Goal: Task Accomplishment & Management: Use online tool/utility

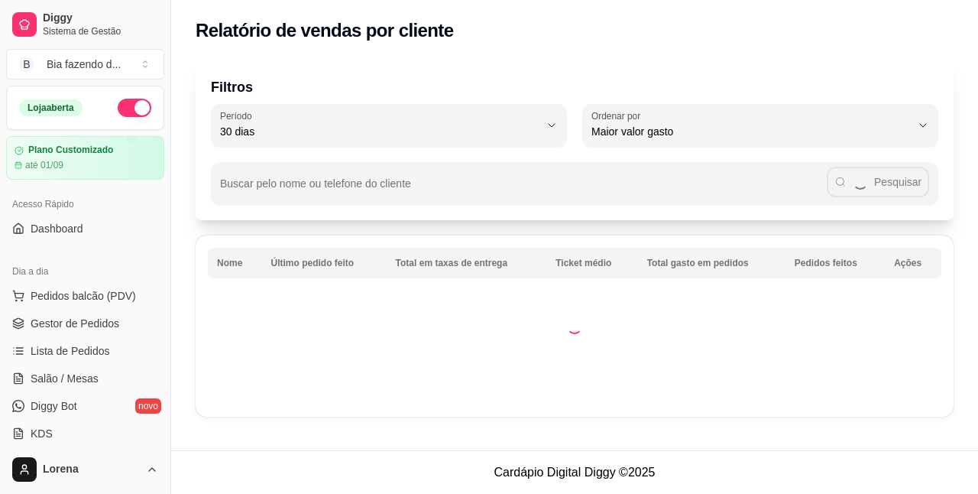
select select "30"
select select "HIGHEST_TOTAL_SPENT_WITH_ORDERS"
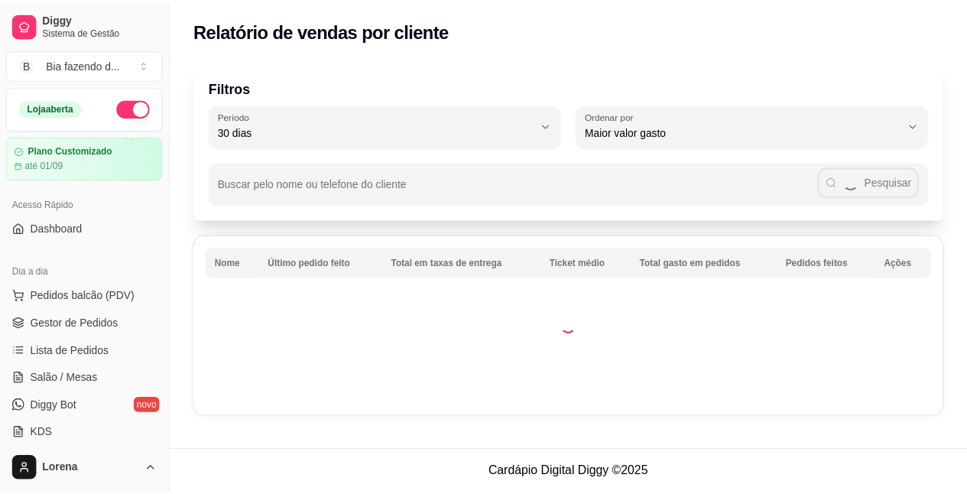
scroll to position [495, 0]
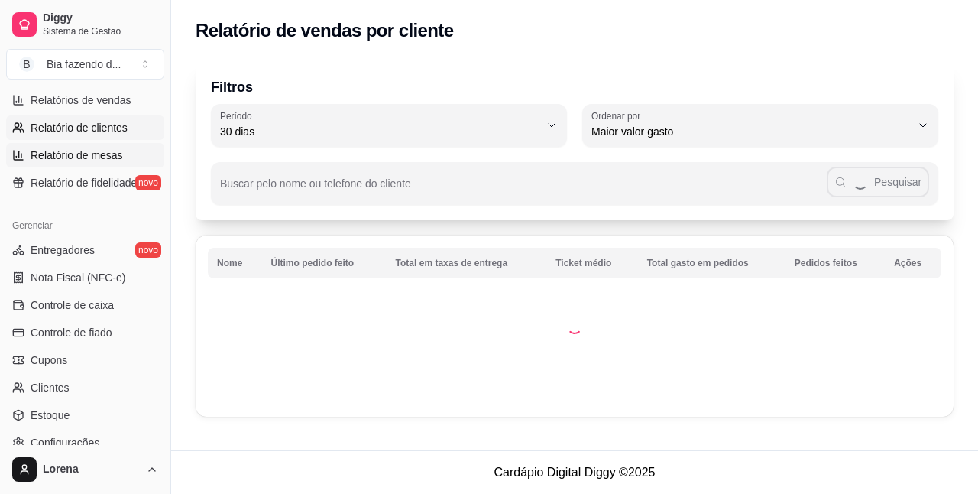
click at [75, 157] on span "Relatório de mesas" at bounding box center [77, 154] width 92 height 15
select select "TOTAL_OF_ORDERS"
select select "7"
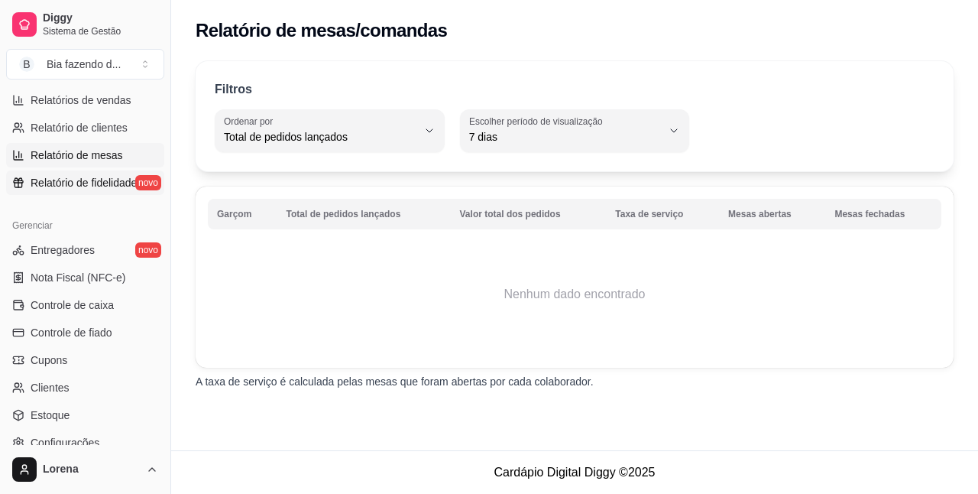
click at [78, 177] on span "Relatório de fidelidade" at bounding box center [84, 182] width 106 height 15
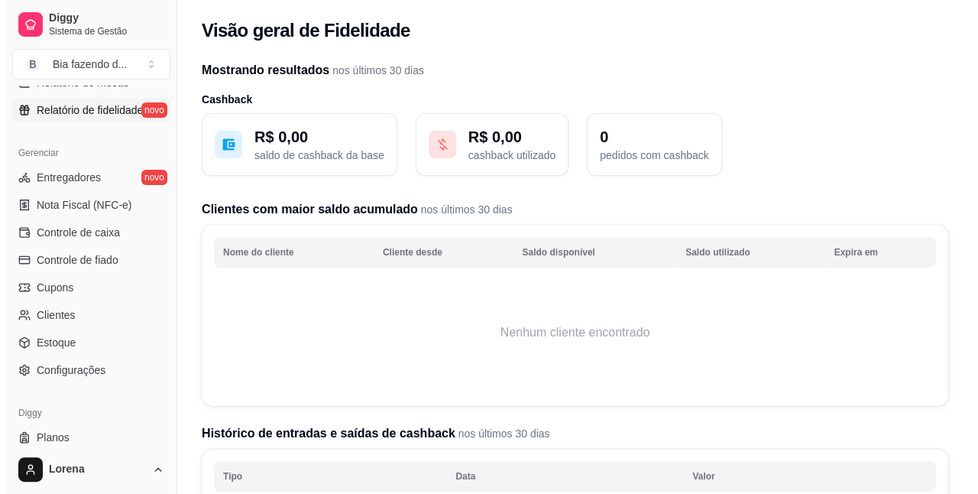
scroll to position [567, 0]
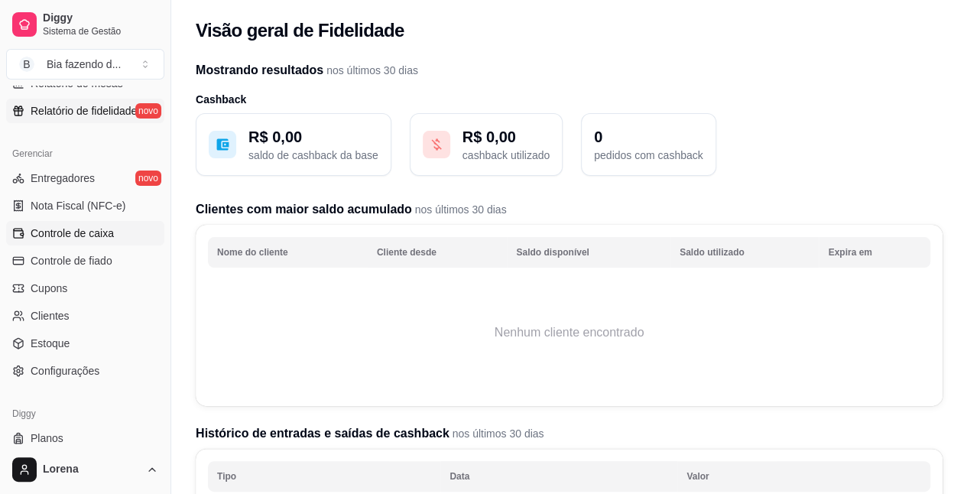
click at [115, 229] on link "Controle de caixa" at bounding box center [85, 233] width 158 height 24
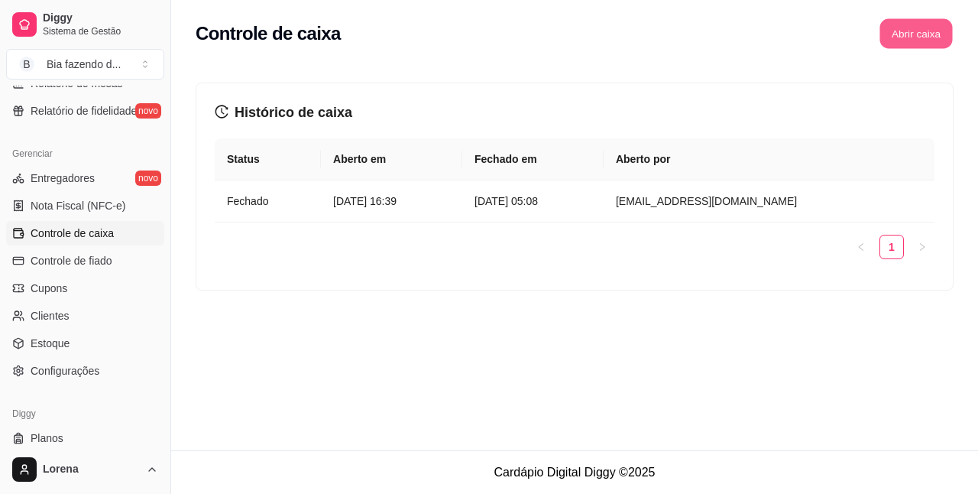
click at [913, 40] on button "Abrir caixa" at bounding box center [916, 34] width 73 height 30
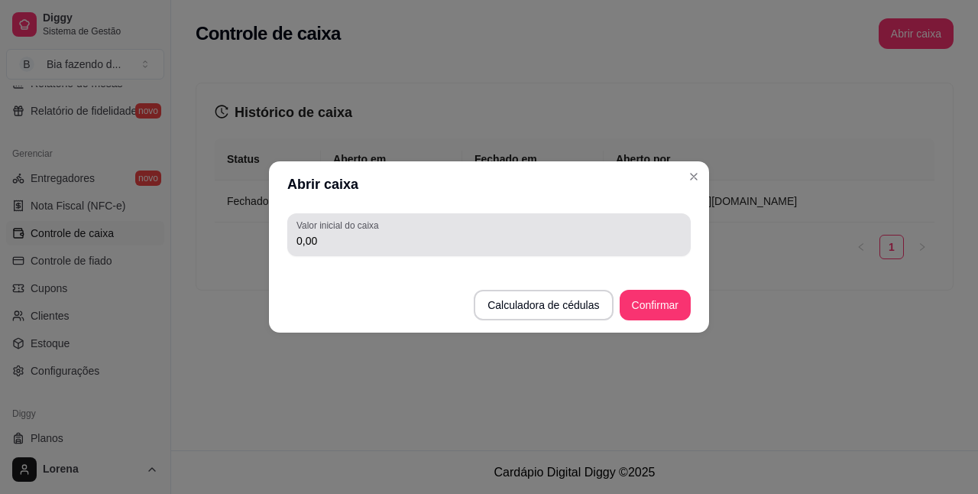
click at [485, 249] on div "0,00" at bounding box center [489, 234] width 385 height 31
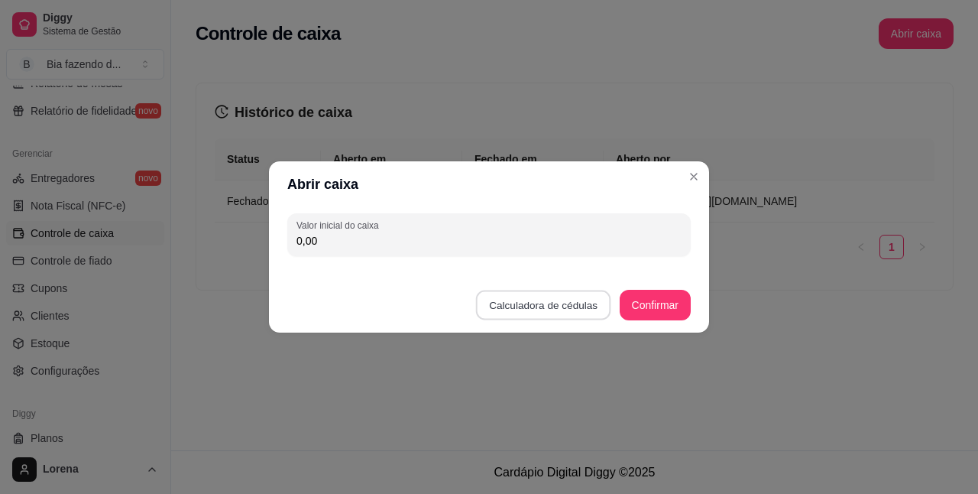
click at [507, 304] on button "Calculadora de cédulas" at bounding box center [543, 305] width 135 height 30
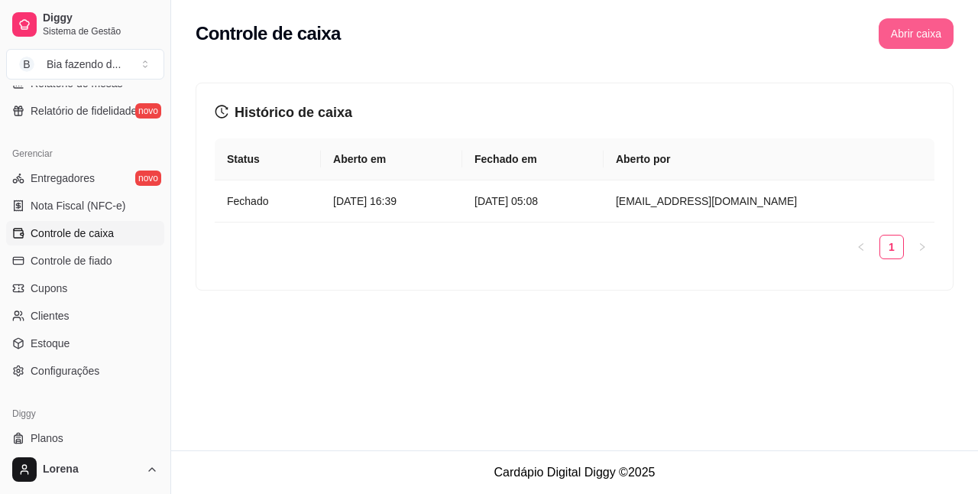
click at [903, 31] on button "Abrir caixa" at bounding box center [916, 33] width 75 height 31
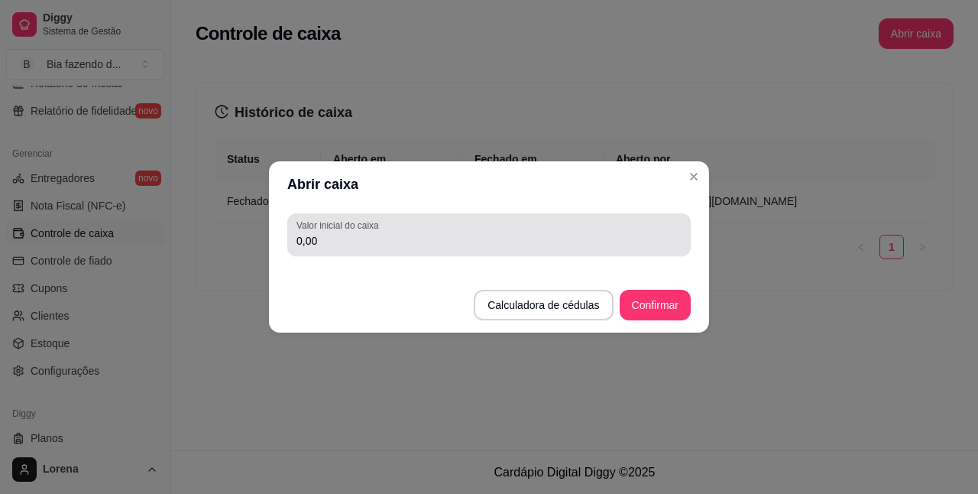
click at [427, 235] on input "0,00" at bounding box center [489, 240] width 385 height 15
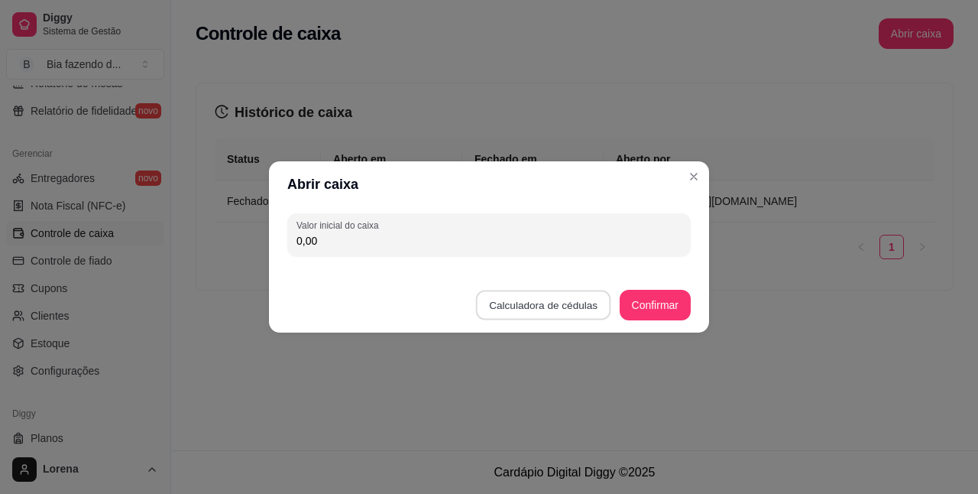
click at [520, 302] on button "Calculadora de cédulas" at bounding box center [543, 305] width 135 height 30
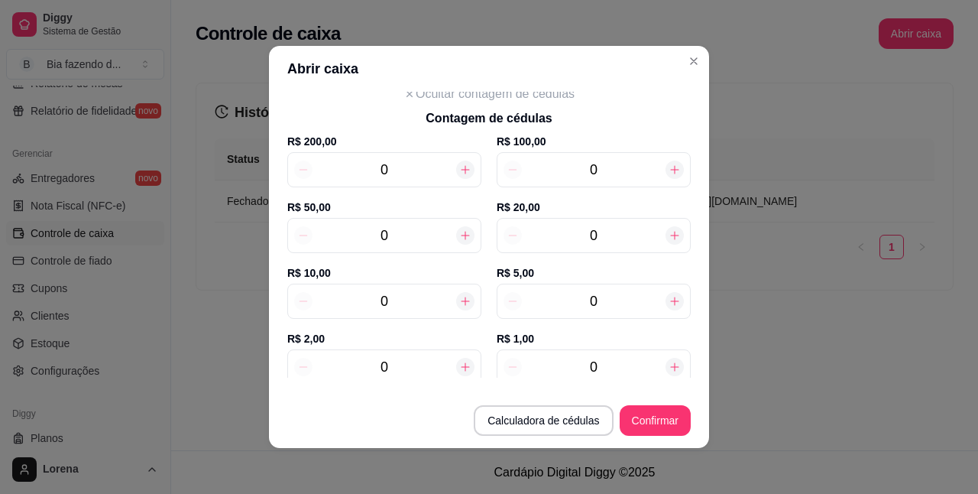
scroll to position [67, 0]
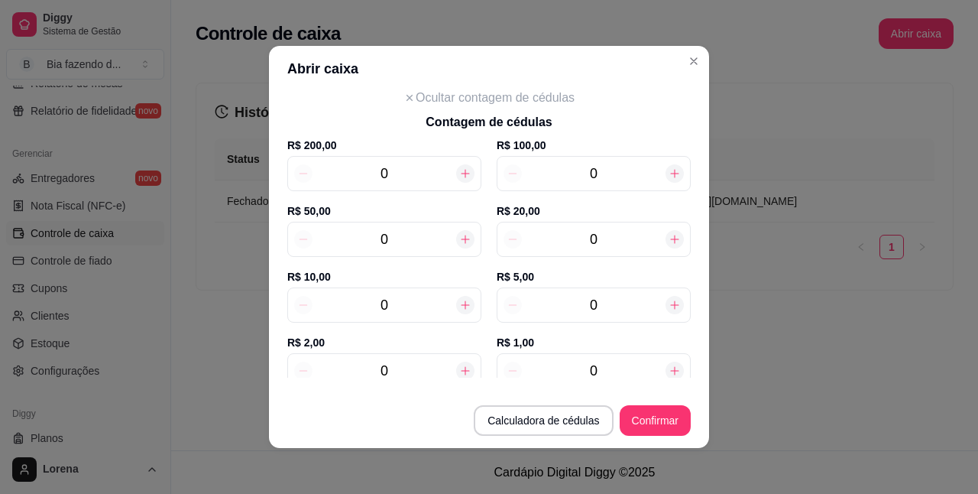
click at [459, 233] on icon at bounding box center [465, 239] width 12 height 12
type input "50,00"
type input "1"
click at [459, 233] on icon at bounding box center [465, 239] width 12 height 12
type input "100,00"
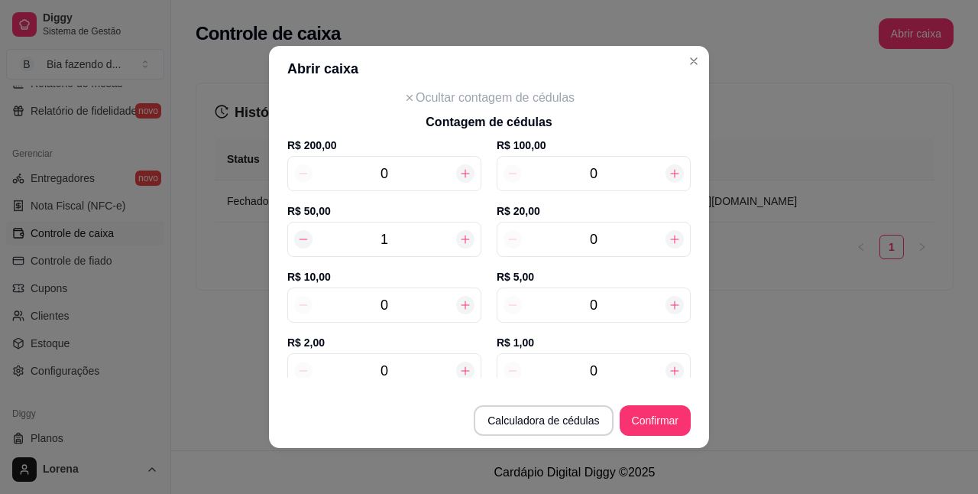
type input "2"
click at [459, 233] on icon at bounding box center [465, 239] width 12 height 12
type input "150,00"
type input "3"
click at [459, 233] on icon at bounding box center [465, 239] width 12 height 12
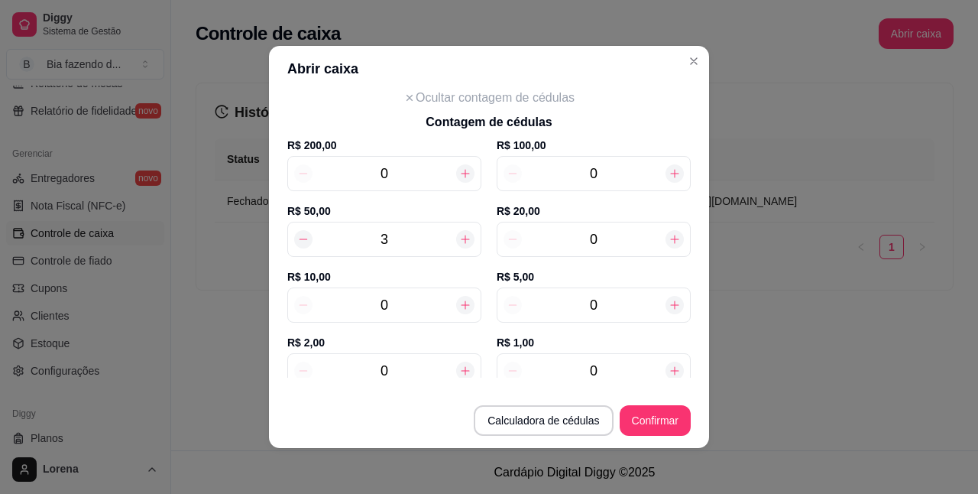
type input "200,00"
type input "4"
click at [582, 238] on input "0" at bounding box center [594, 239] width 144 height 21
type input "10"
type input "400,00"
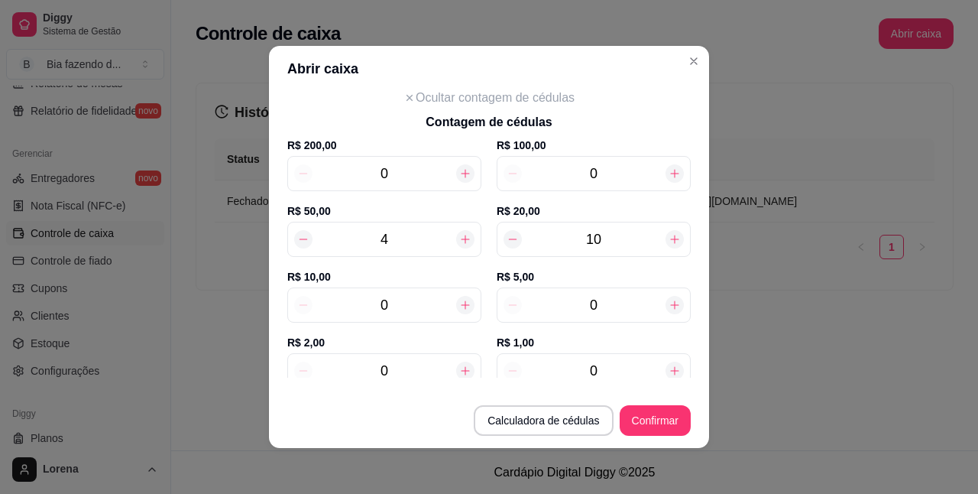
type input "10"
click at [384, 305] on input "0" at bounding box center [385, 304] width 144 height 21
type input "1"
type input "410,00"
type input "12"
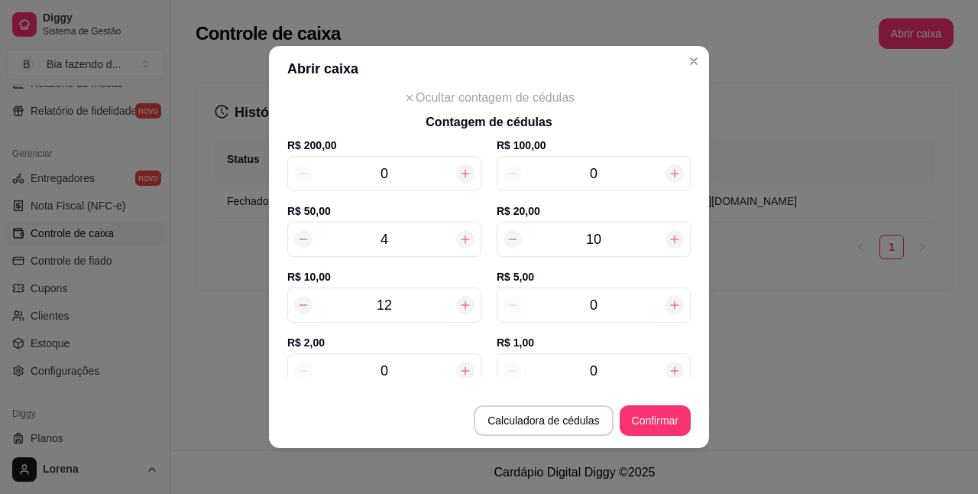
type input "520,00"
type input "12"
click at [585, 316] on div "0" at bounding box center [594, 304] width 194 height 35
type input "4"
type input "540,00"
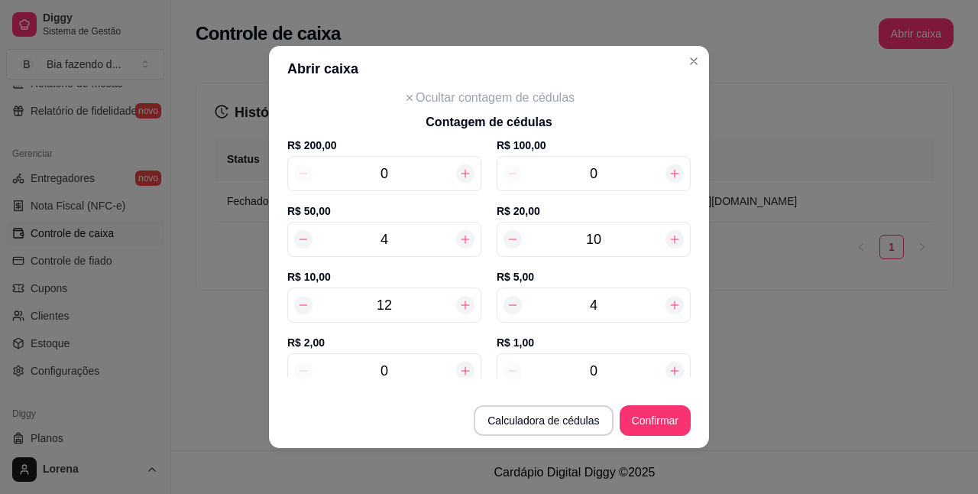
type input "4"
click at [381, 371] on input "0" at bounding box center [385, 370] width 144 height 21
type input "7"
type input "554,00"
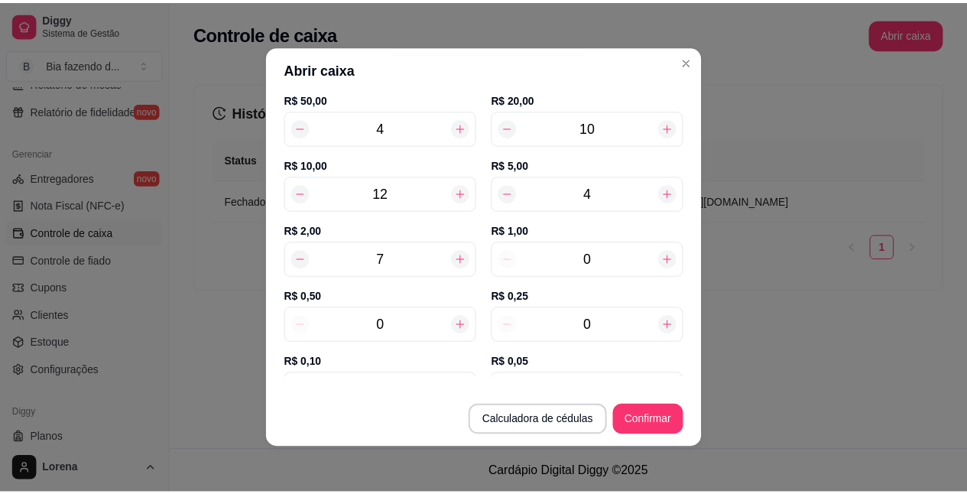
scroll to position [180, 0]
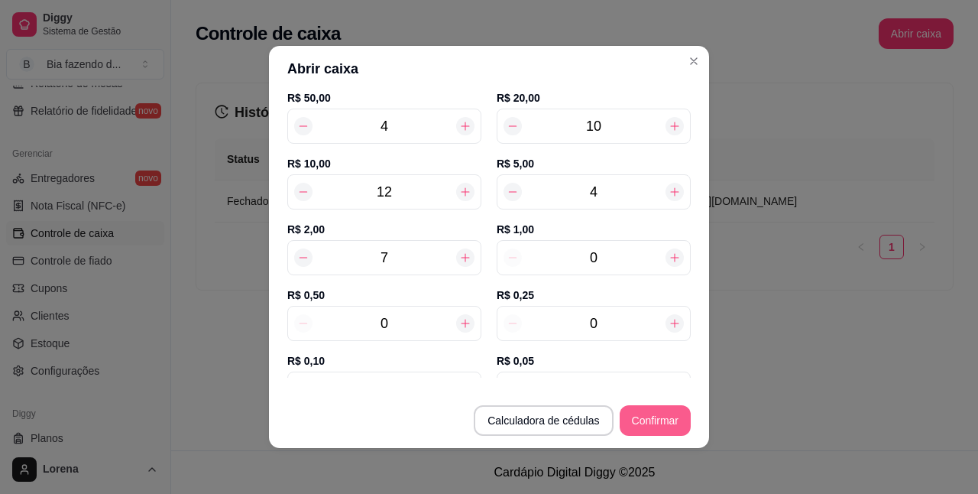
type input "7"
click at [643, 412] on button "Confirmar" at bounding box center [655, 420] width 71 height 31
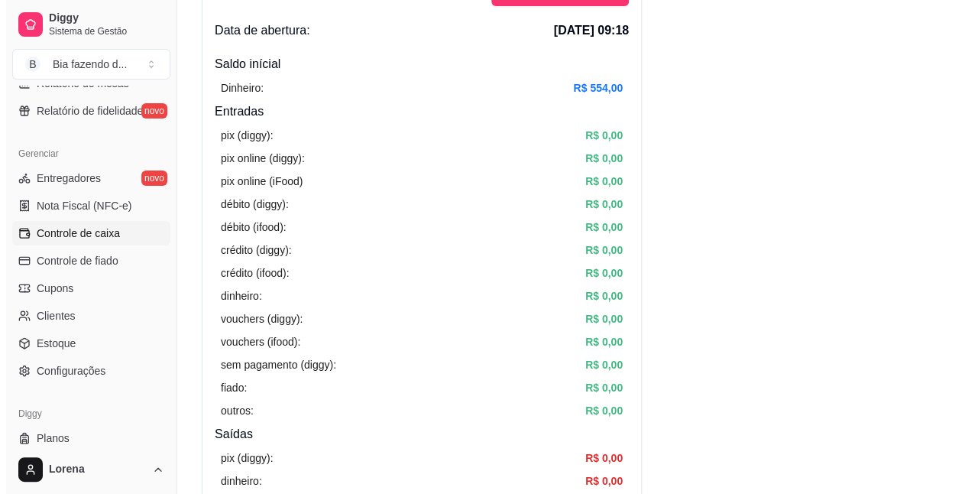
scroll to position [0, 0]
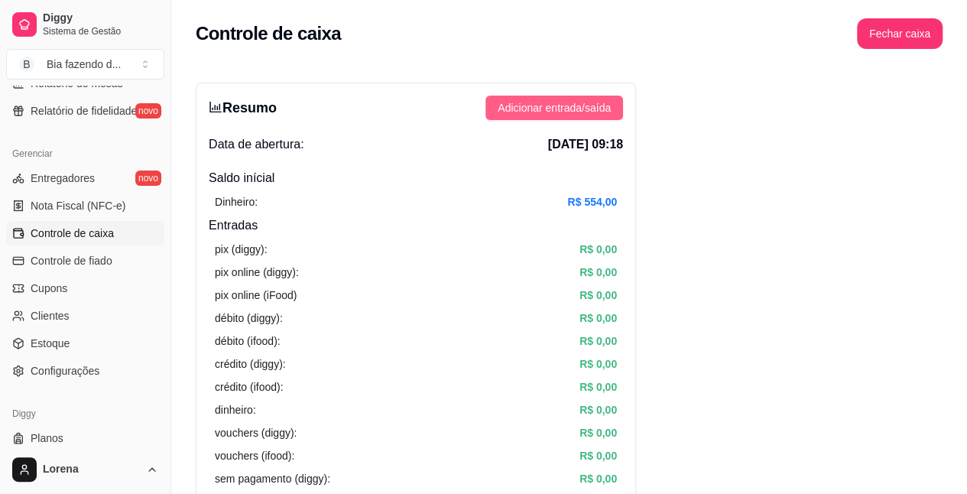
click at [559, 98] on button "Adicionar entrada/saída" at bounding box center [554, 108] width 138 height 24
drag, startPoint x: 633, startPoint y: 166, endPoint x: 567, endPoint y: 122, distance: 79.3
drag, startPoint x: 565, startPoint y: 120, endPoint x: 559, endPoint y: 110, distance: 11.7
drag, startPoint x: 558, startPoint y: 108, endPoint x: 570, endPoint y: 138, distance: 32.2
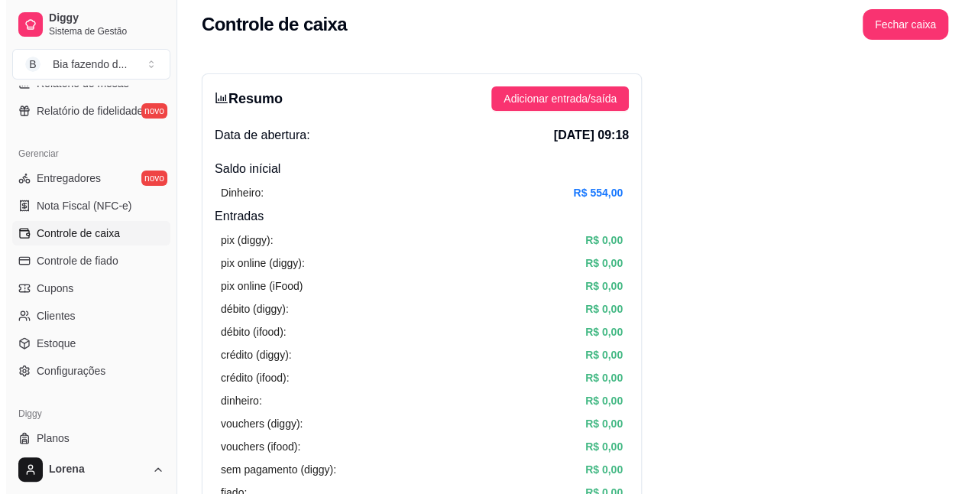
scroll to position [10, 0]
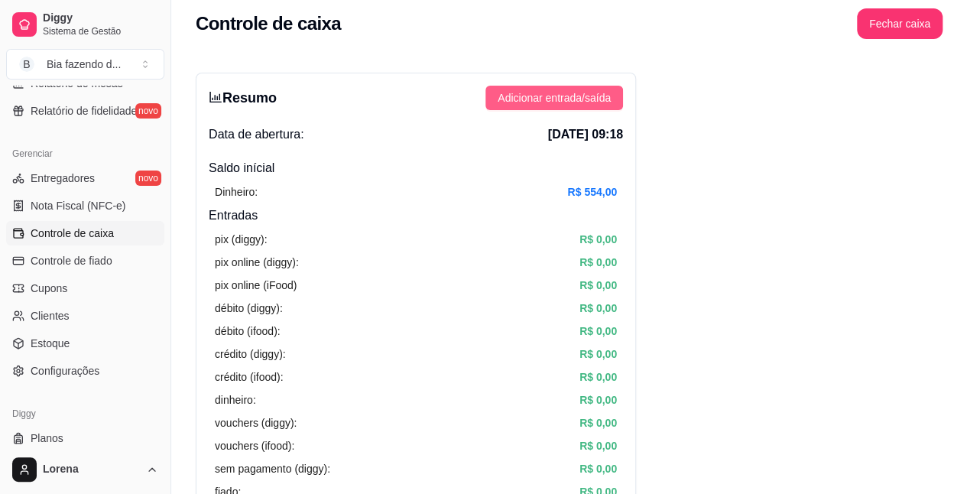
click at [588, 96] on span "Adicionar entrada/saída" at bounding box center [554, 97] width 113 height 17
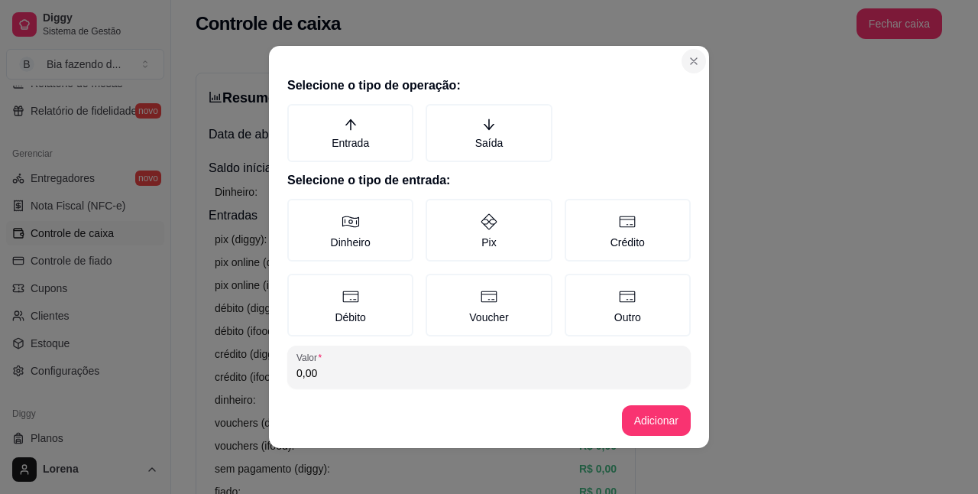
drag, startPoint x: 588, startPoint y: 96, endPoint x: 685, endPoint y: 57, distance: 104.2
click at [700, 67] on header at bounding box center [489, 58] width 440 height 24
click at [489, 146] on label "Saída" at bounding box center [489, 133] width 126 height 58
click at [437, 115] on button "Saída" at bounding box center [431, 109] width 12 height 12
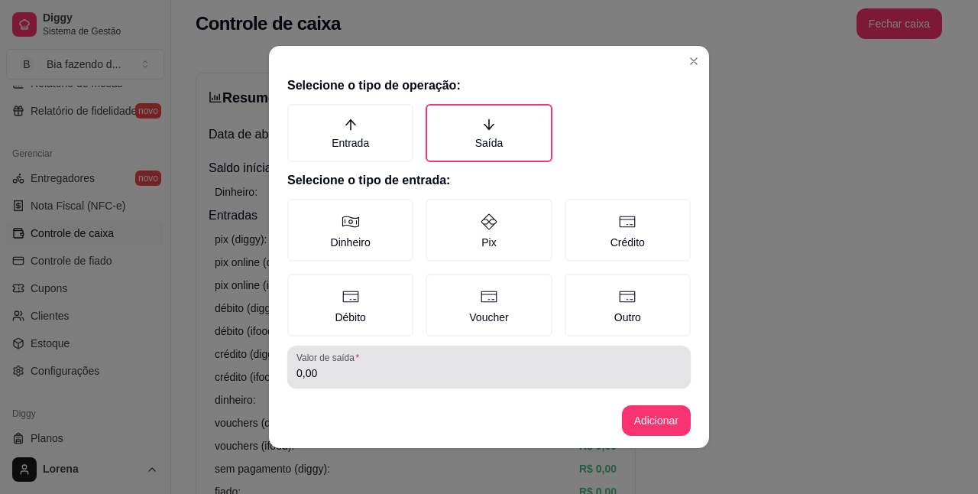
drag, startPoint x: 355, startPoint y: 368, endPoint x: 572, endPoint y: 96, distance: 348.6
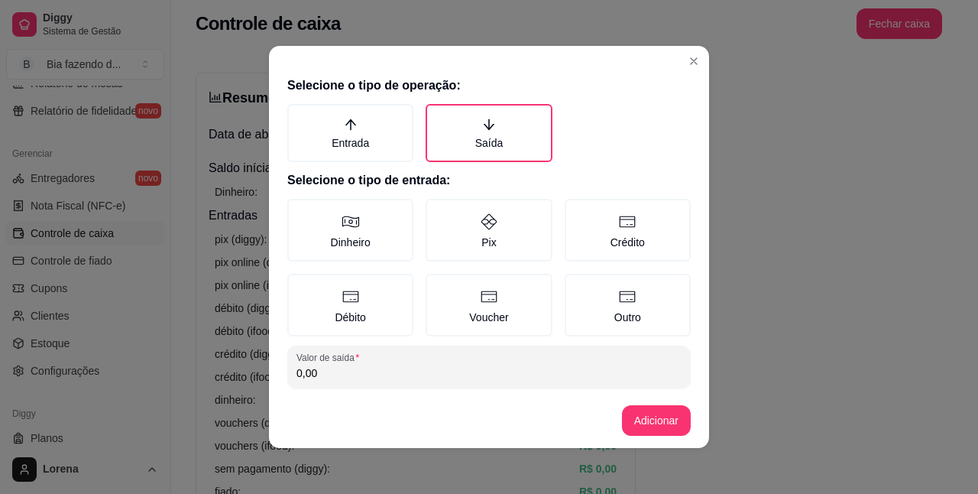
drag, startPoint x: 608, startPoint y: 63, endPoint x: 667, endPoint y: 62, distance: 58.9
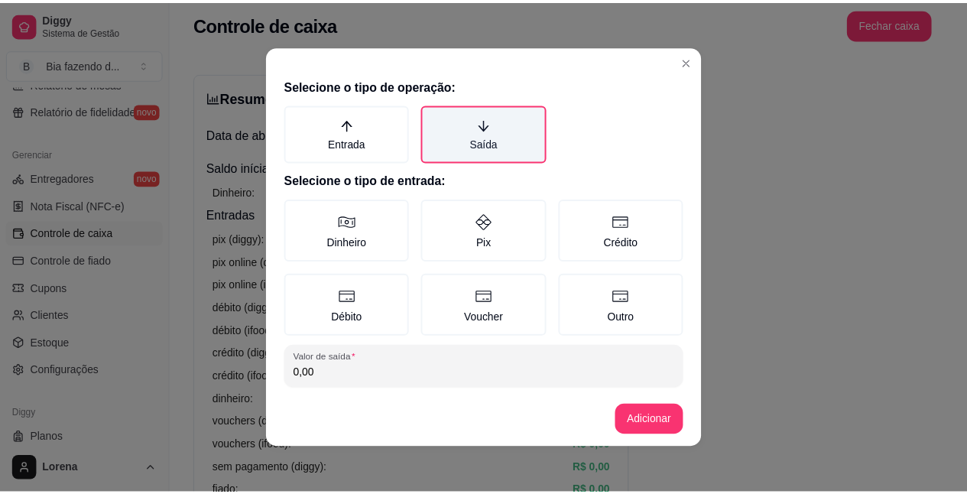
scroll to position [3, 0]
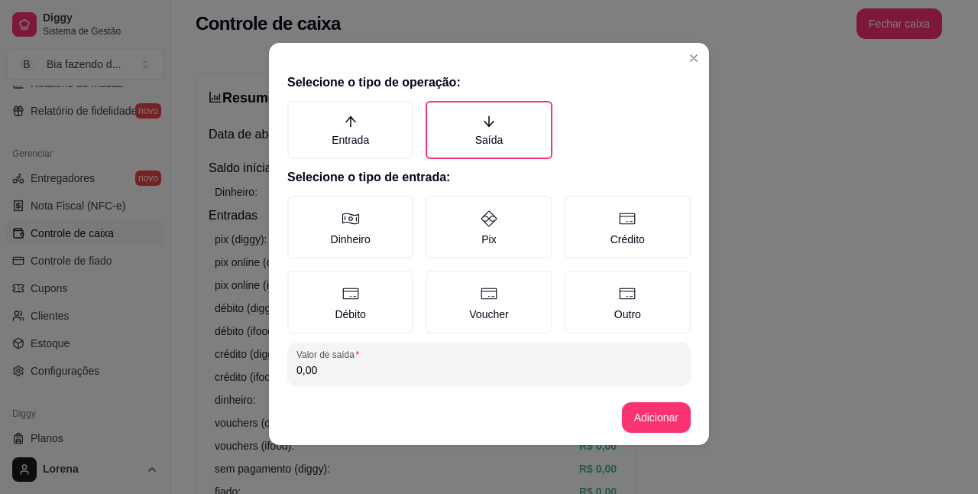
drag, startPoint x: 645, startPoint y: 79, endPoint x: 676, endPoint y: 67, distance: 32.6
drag, startPoint x: 680, startPoint y: 63, endPoint x: 692, endPoint y: 58, distance: 12.7
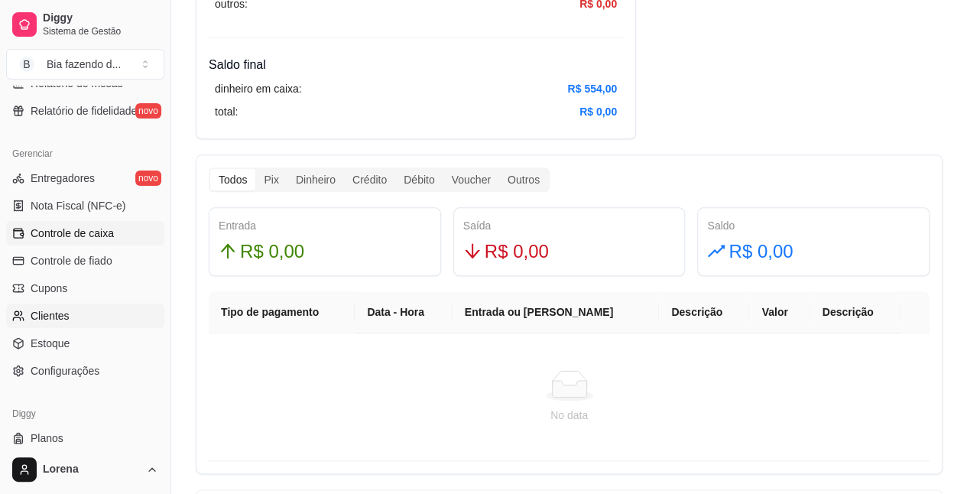
drag, startPoint x: 307, startPoint y: 110, endPoint x: 98, endPoint y: 310, distance: 289.2
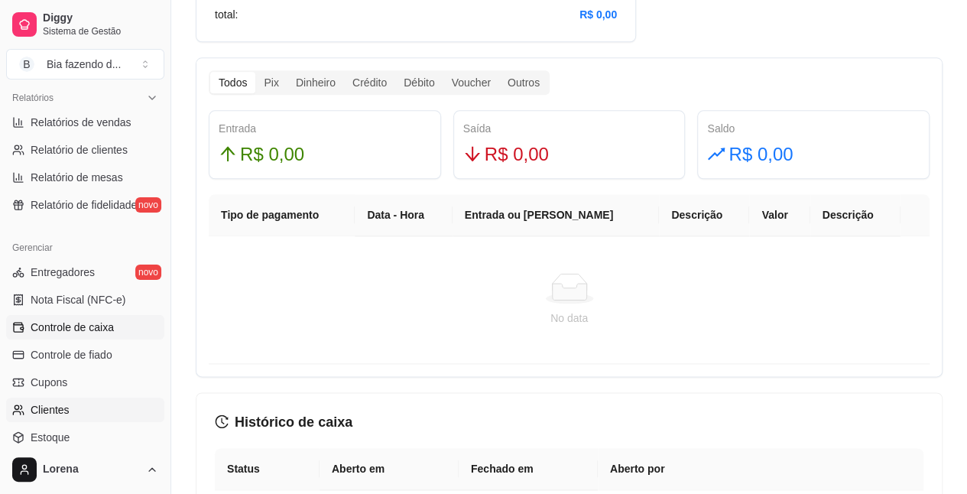
scroll to position [471, 0]
drag, startPoint x: 95, startPoint y: 315, endPoint x: 236, endPoint y: 292, distance: 143.2
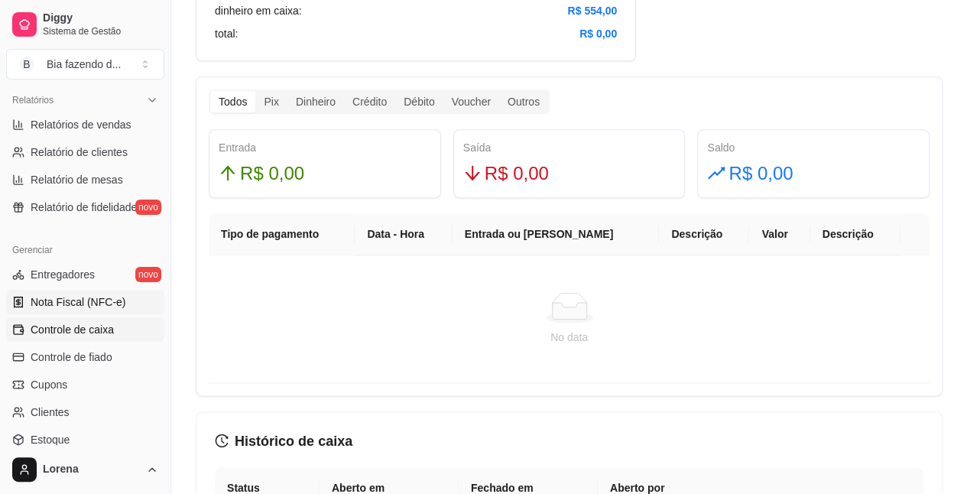
scroll to position [828, 0]
drag, startPoint x: 290, startPoint y: 335, endPoint x: 102, endPoint y: 303, distance: 190.6
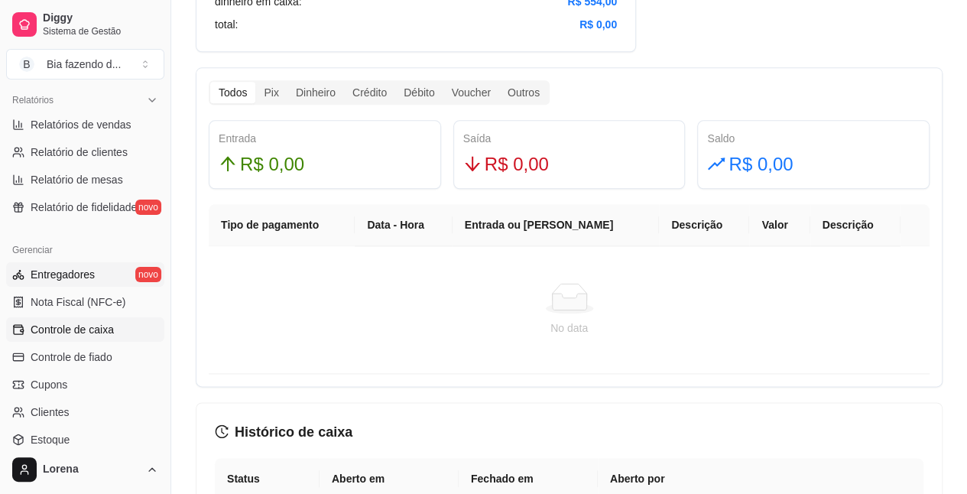
drag, startPoint x: 290, startPoint y: 345, endPoint x: 52, endPoint y: 285, distance: 246.0
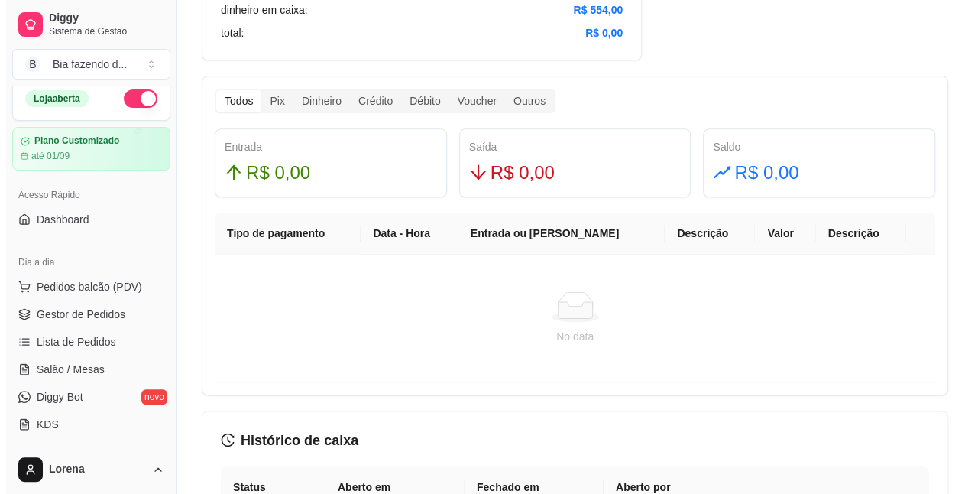
scroll to position [3, 0]
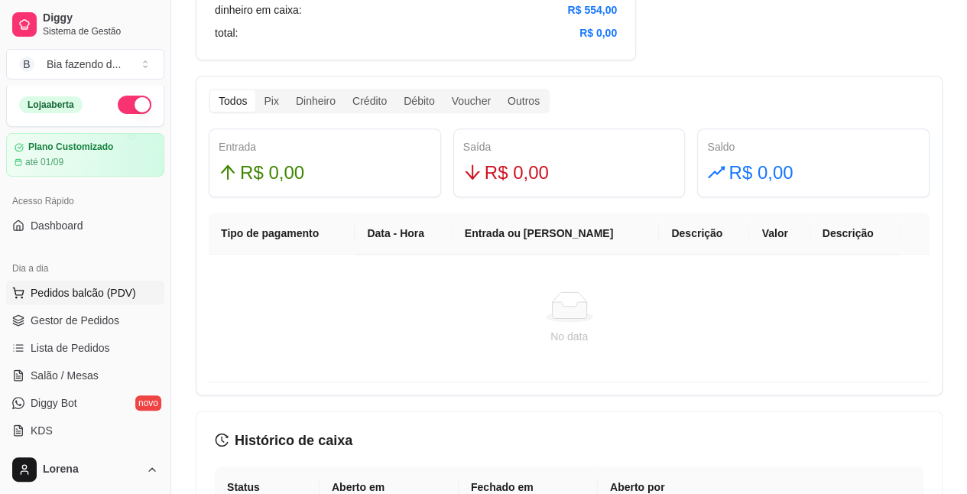
click at [78, 287] on span "Pedidos balcão (PDV)" at bounding box center [83, 292] width 105 height 15
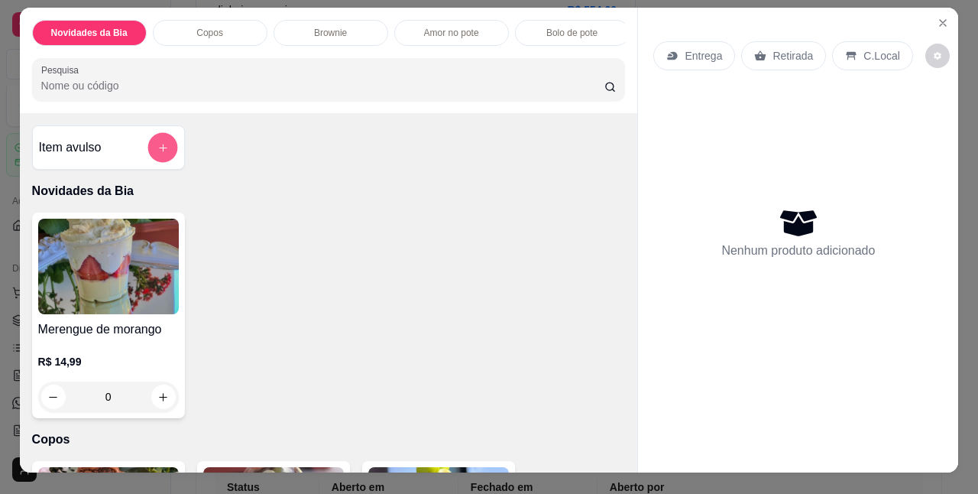
click at [147, 154] on button "add-separate-item" at bounding box center [162, 148] width 30 height 30
click at [222, 161] on div "Item avulso Novidades da Bia Merengue de morango R$ 14,99 0 Copos Copo brownie …" at bounding box center [329, 292] width 618 height 358
click at [152, 158] on button "add-separate-item" at bounding box center [162, 147] width 31 height 31
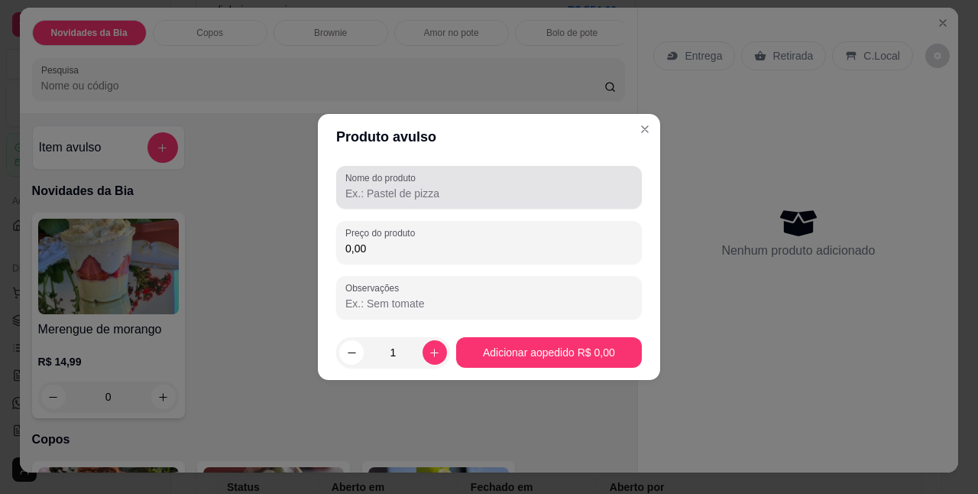
click at [410, 193] on input "Nome do produto" at bounding box center [488, 193] width 287 height 15
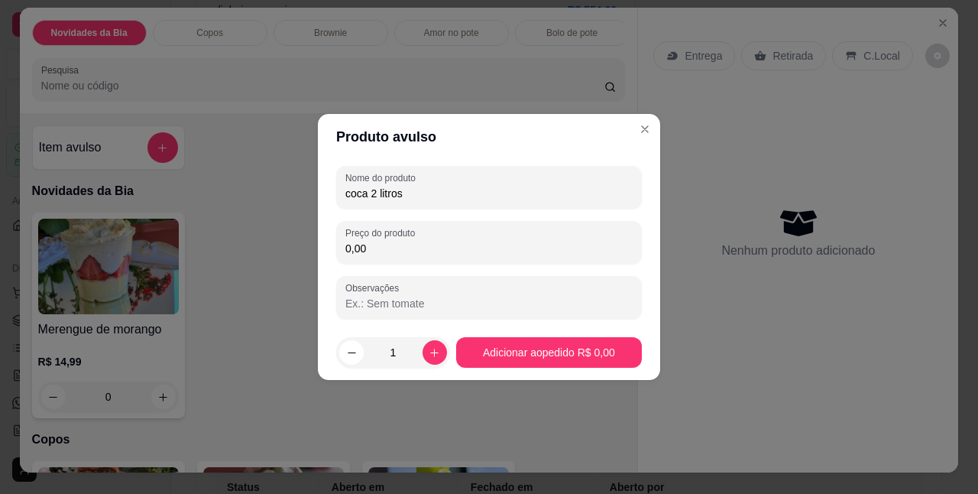
type input "coca 2 litros"
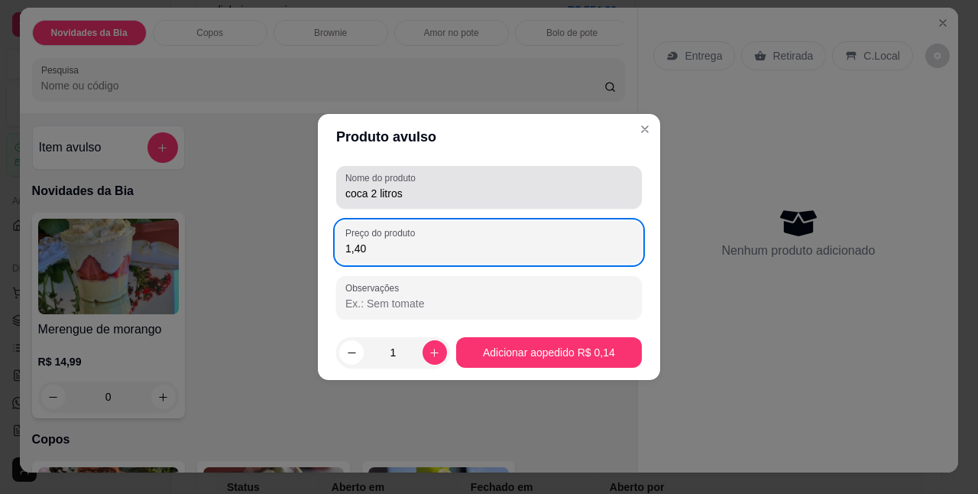
type input "1,40"
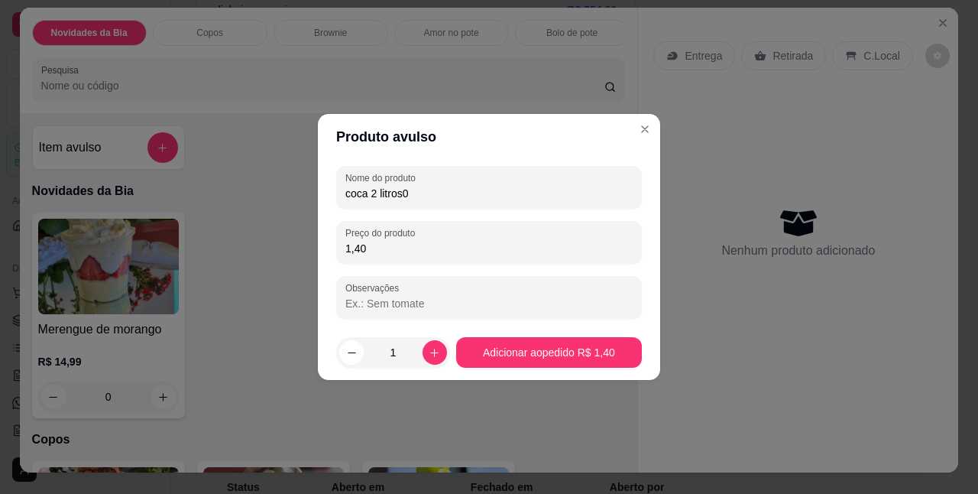
type input "coca 2 litros0"
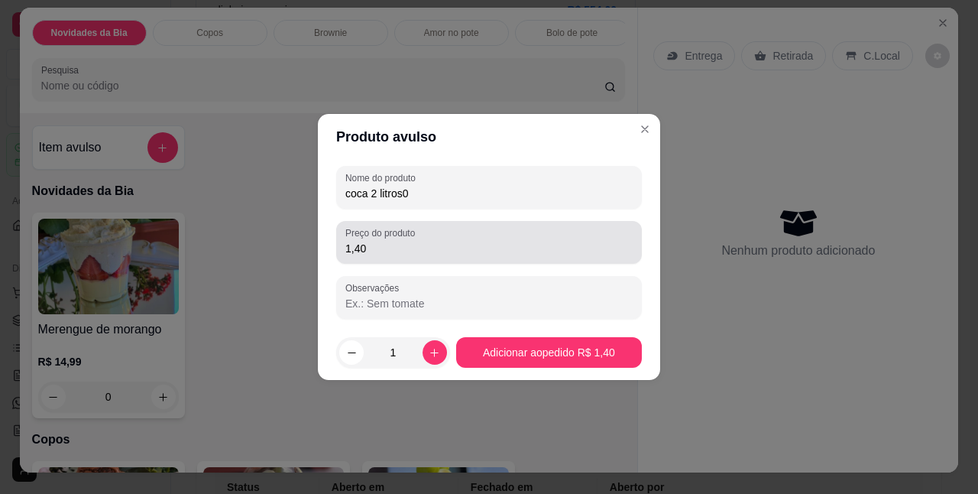
click at [412, 254] on input "1,40" at bounding box center [488, 248] width 287 height 15
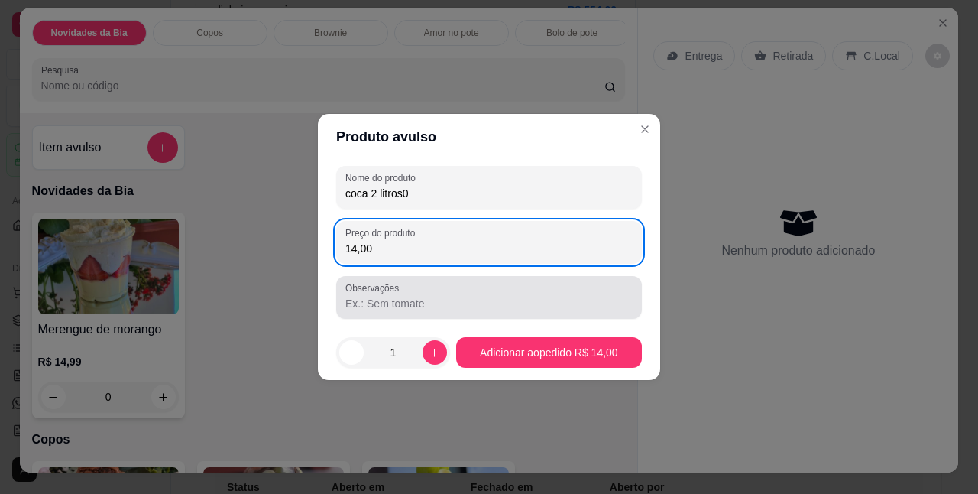
type input "14,00"
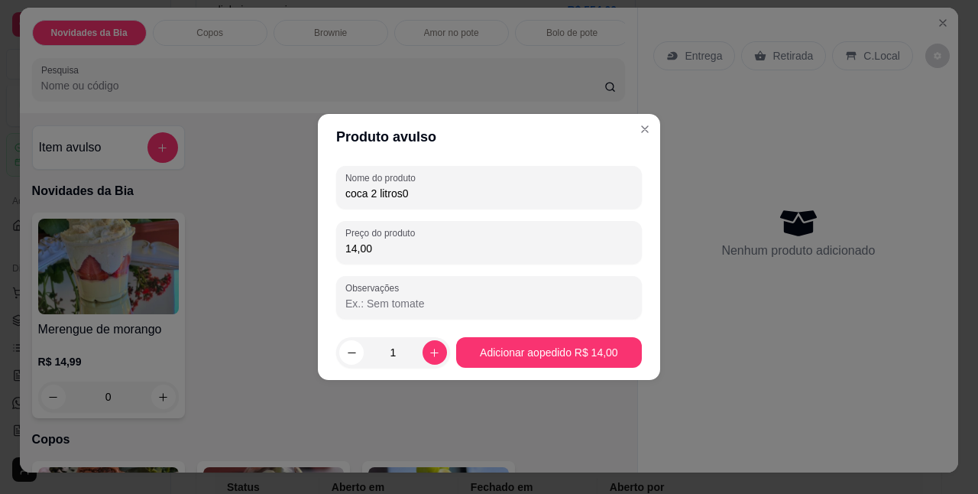
click at [419, 297] on input "Observações" at bounding box center [488, 303] width 287 height 15
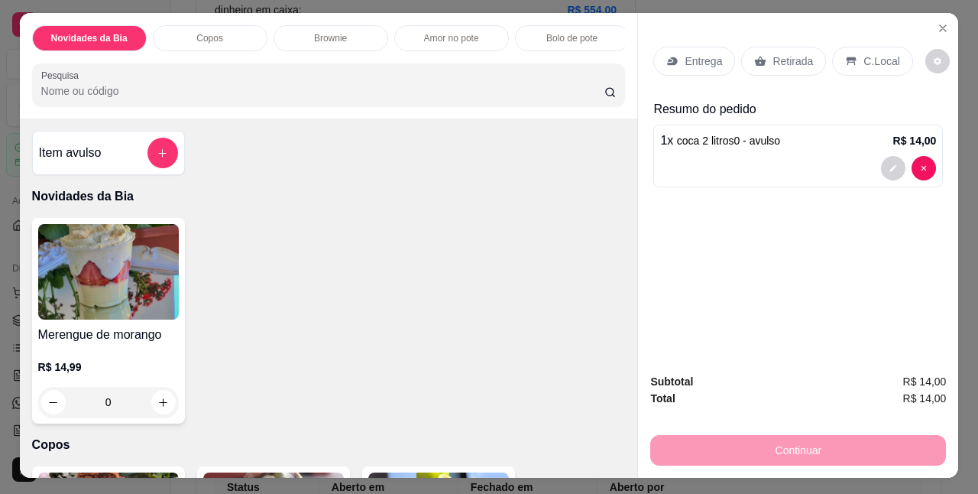
scroll to position [0, 5]
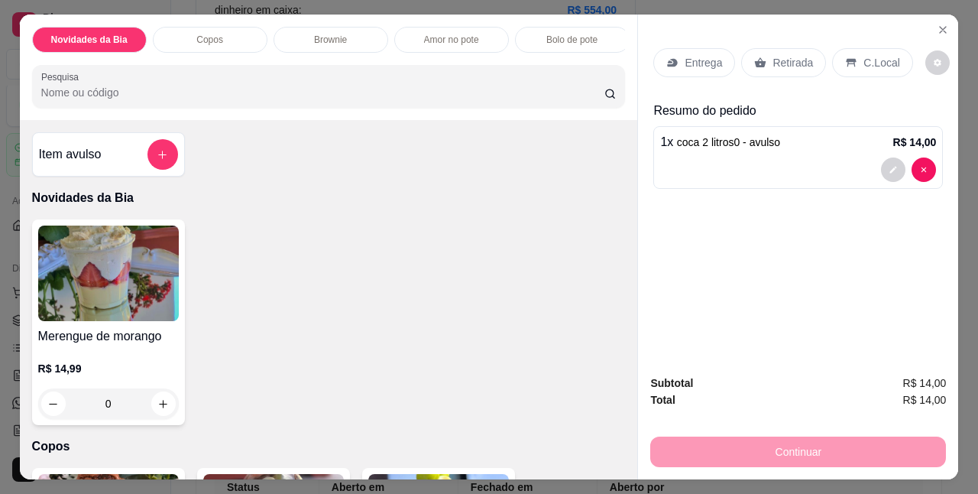
drag, startPoint x: 654, startPoint y: 145, endPoint x: 756, endPoint y: 138, distance: 101.9
drag, startPoint x: 492, startPoint y: 153, endPoint x: 382, endPoint y: 173, distance: 112.0
click at [157, 160] on icon "add-separate-item" at bounding box center [162, 154] width 11 height 11
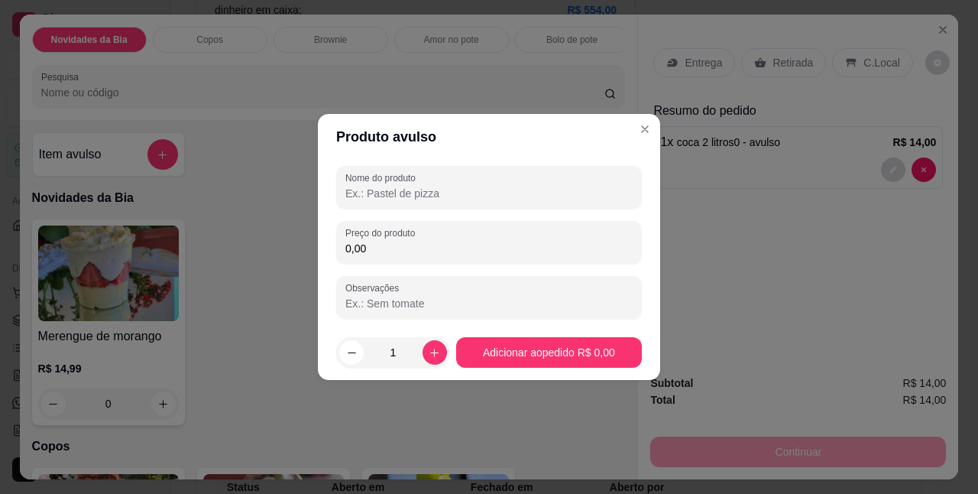
drag, startPoint x: 323, startPoint y: 179, endPoint x: 365, endPoint y: 183, distance: 42.3
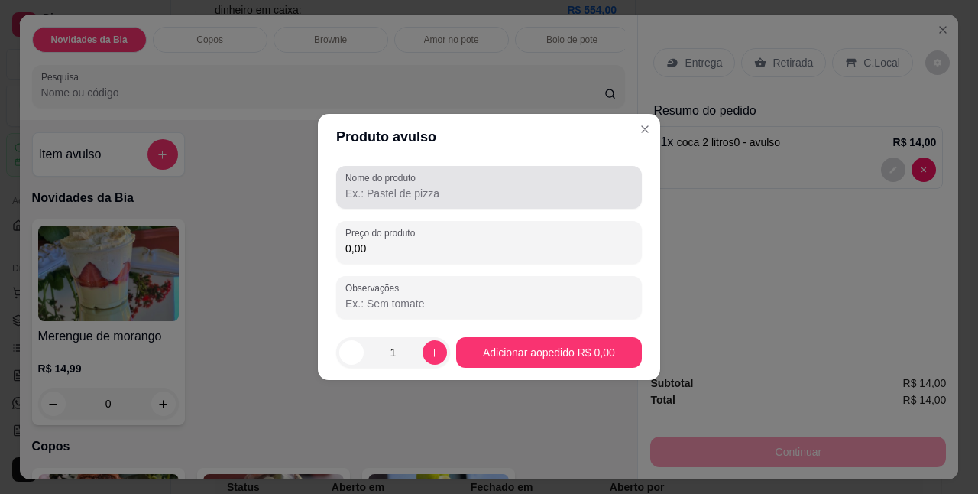
click at [365, 183] on label "Nome do produto" at bounding box center [383, 177] width 76 height 13
click at [365, 186] on input "Nome do produto" at bounding box center [488, 193] width 287 height 15
click at [365, 183] on label "Nome do produto" at bounding box center [383, 177] width 76 height 13
click at [365, 186] on input "Nome do produto" at bounding box center [488, 193] width 287 height 15
click at [376, 203] on div "Nome do produto" at bounding box center [489, 187] width 306 height 43
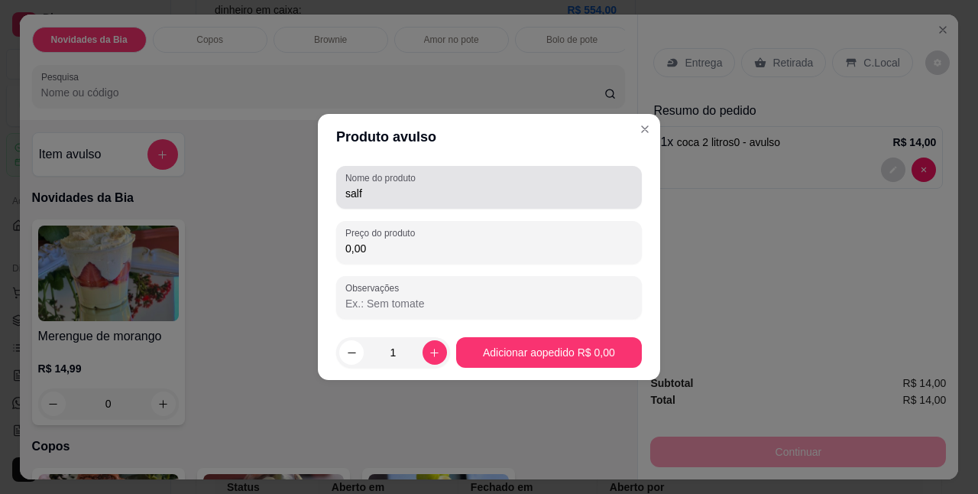
click at [376, 203] on div "Nome do produto salf" at bounding box center [489, 187] width 306 height 43
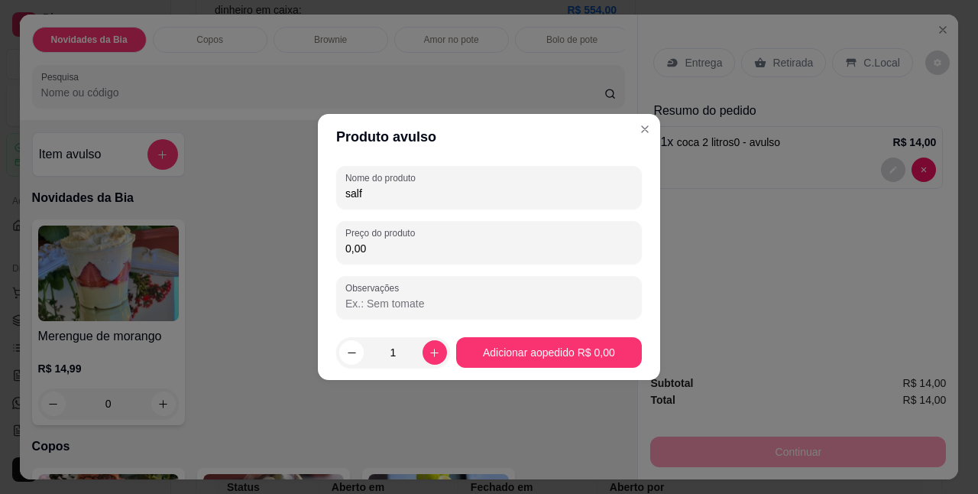
click at [376, 203] on div "Nome do produto salf" at bounding box center [489, 187] width 306 height 43
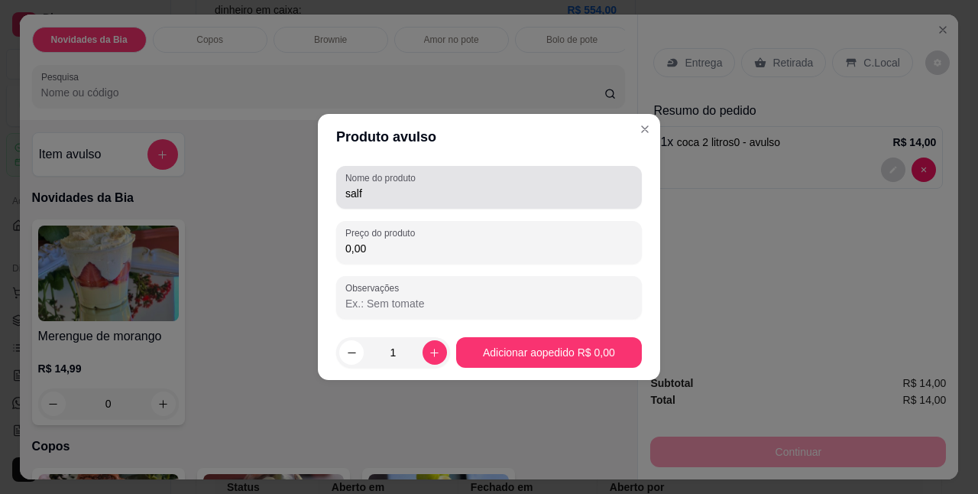
click at [376, 203] on div "Nome do produto salf" at bounding box center [489, 187] width 306 height 43
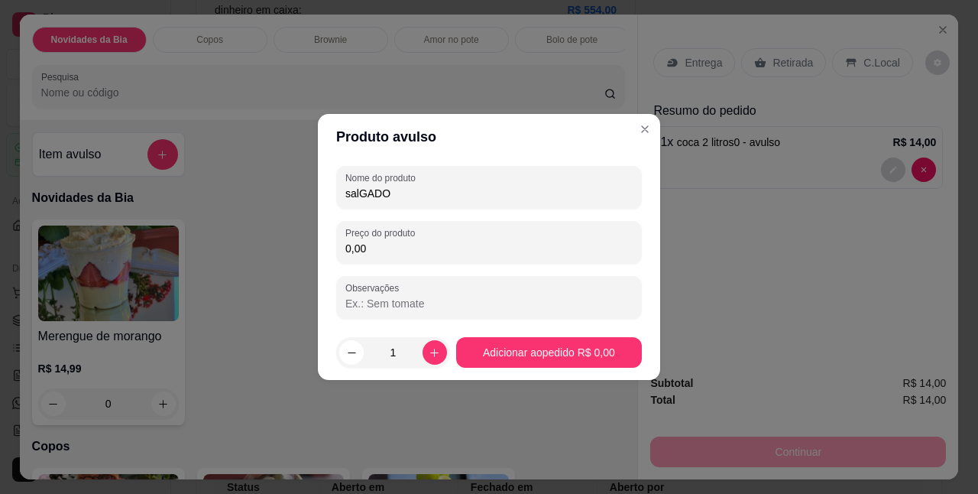
type input "salGADO"
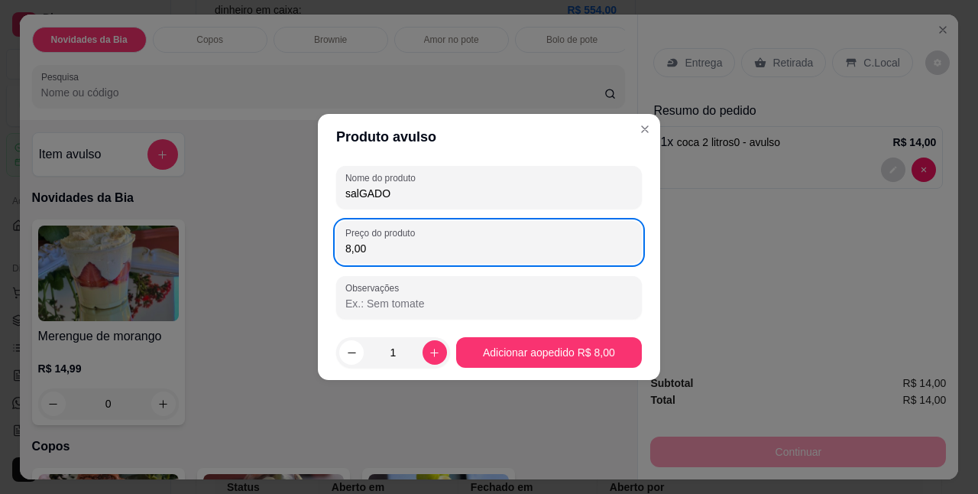
type input "8,00"
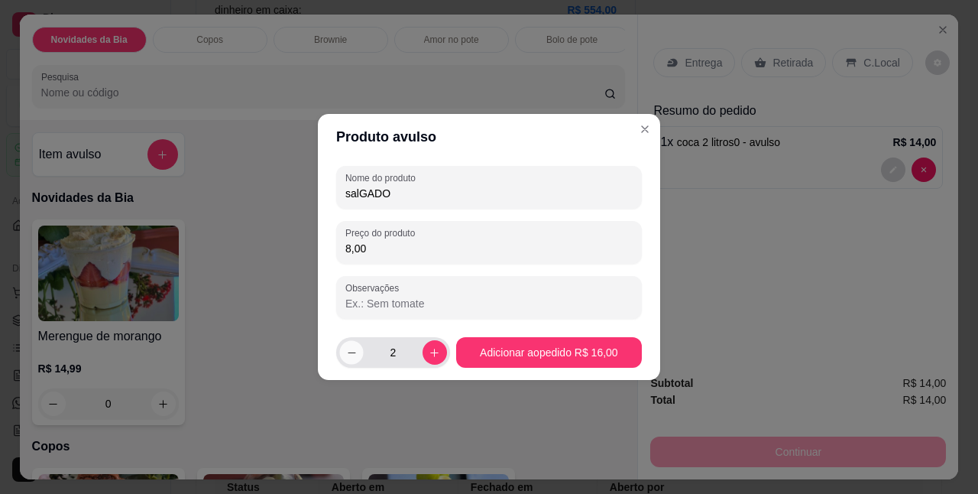
click at [350, 342] on button "decrease-product-quantity" at bounding box center [351, 352] width 24 height 24
type input "1"
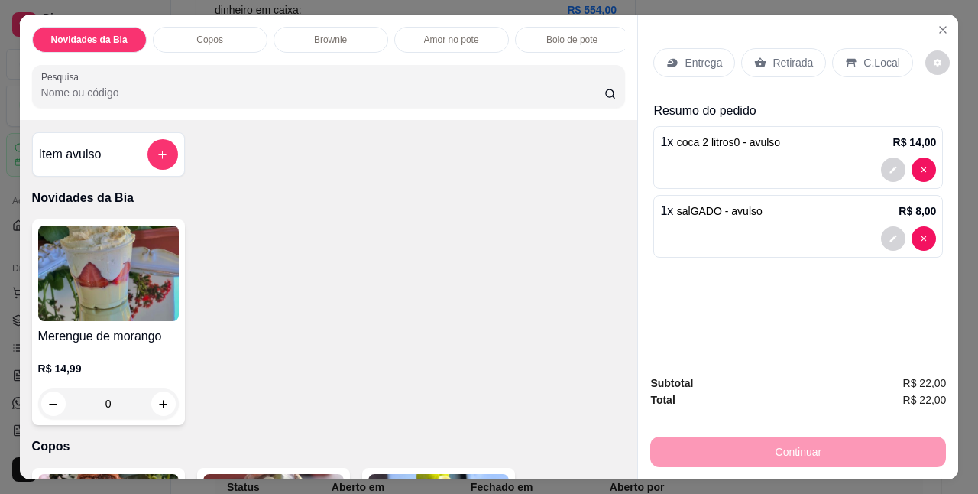
click at [732, 451] on div "Continuar" at bounding box center [798, 450] width 296 height 34
click at [643, 223] on div "Entrega Retirada C.Local Resumo do pedido 1 x coca 2 litros0 - avulso R$ 14,00 …" at bounding box center [798, 188] width 320 height 347
click at [387, 273] on div "Merengue de morango R$ 14,99 0" at bounding box center [329, 322] width 594 height 206
click at [157, 407] on icon "increase-product-quantity" at bounding box center [162, 403] width 11 height 11
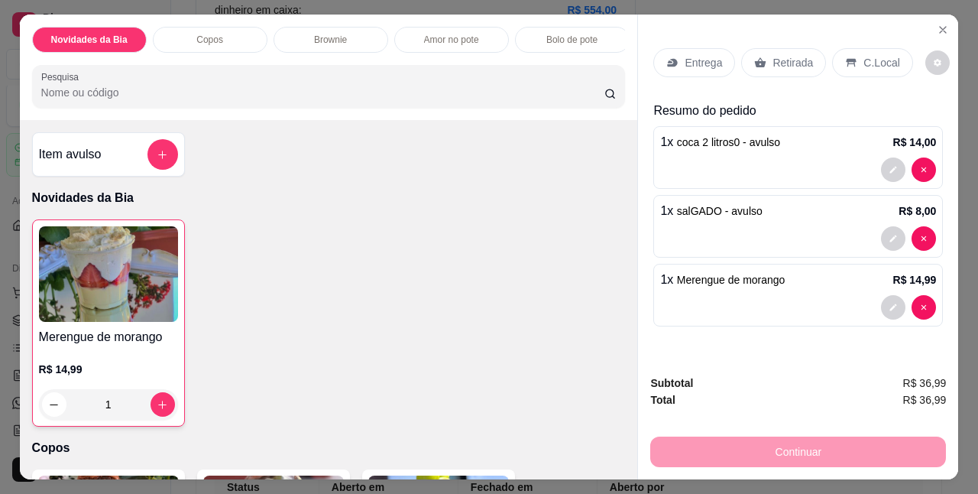
click at [699, 436] on div "Continuar" at bounding box center [798, 450] width 296 height 34
click at [866, 55] on p "C.Local" at bounding box center [882, 62] width 36 height 15
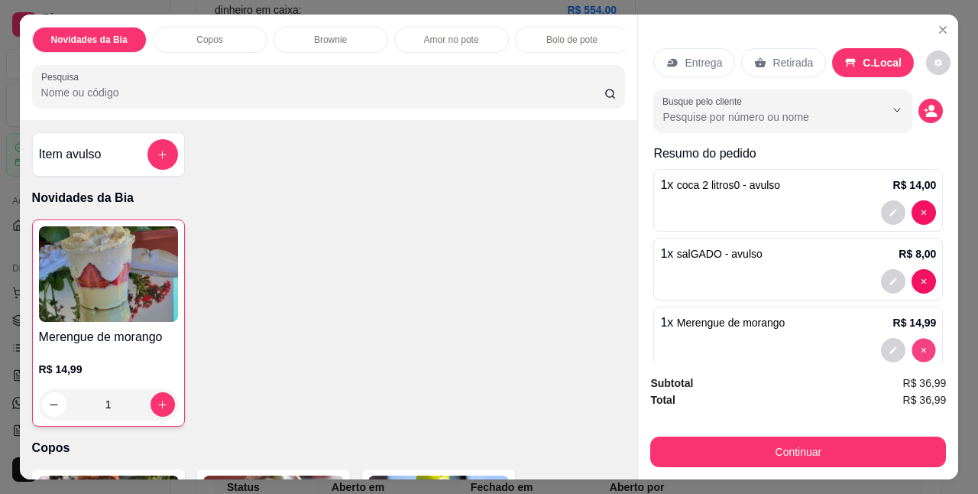
type input "0"
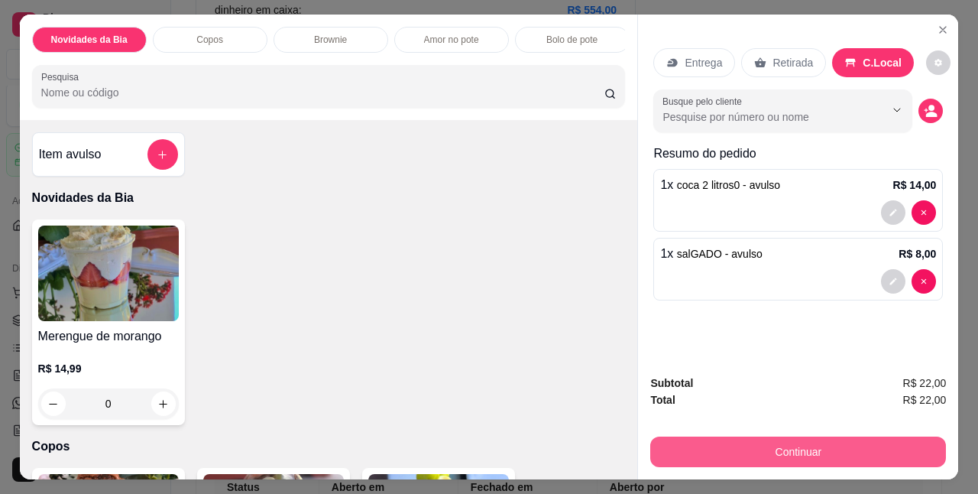
click at [864, 437] on button "Continuar" at bounding box center [798, 451] width 296 height 31
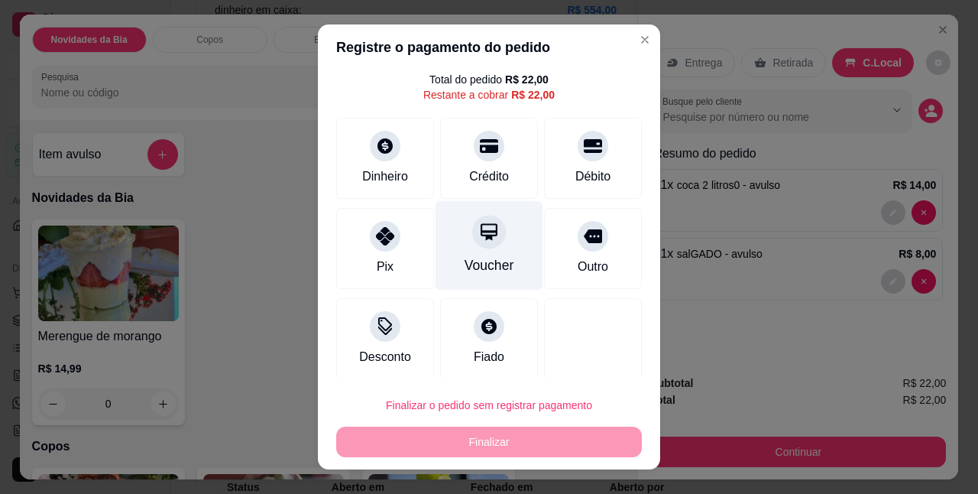
scroll to position [50, 0]
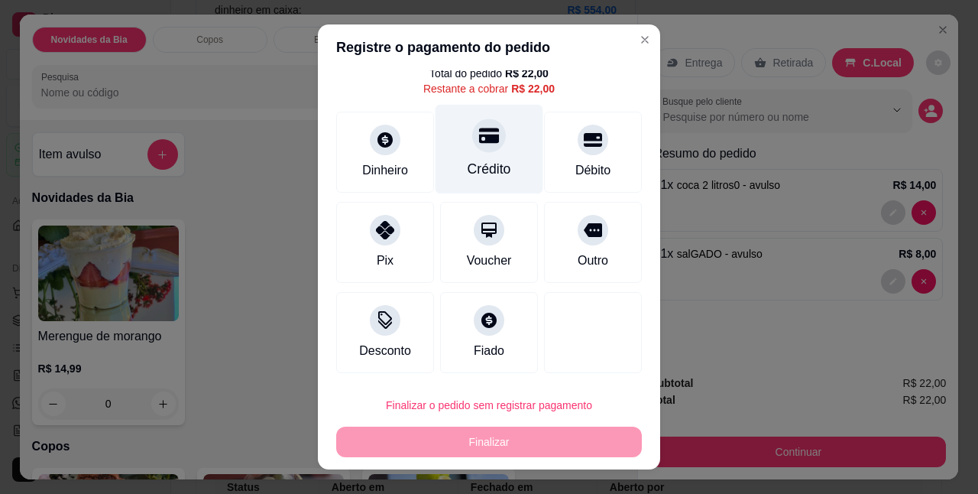
click at [481, 179] on div "Crédito" at bounding box center [490, 149] width 108 height 89
type input "R$ 0,00"
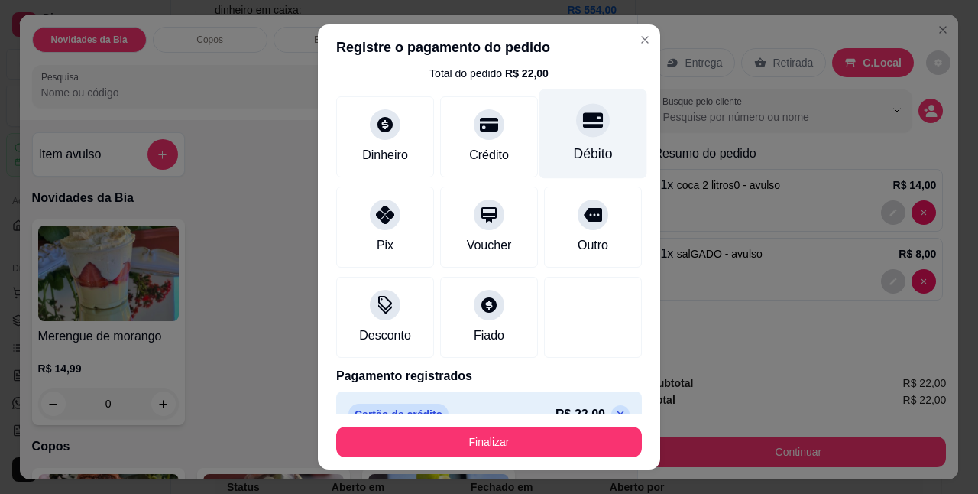
scroll to position [78, 0]
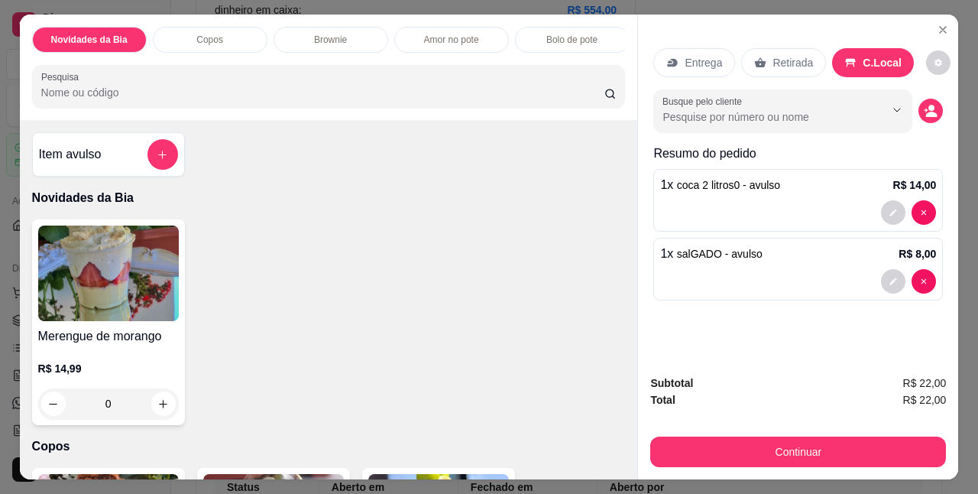
click at [621, 40] on div "Novidades da Bia Copos Brownie Amor no pote Bolo de pote Bebidas Pesquisa" at bounding box center [329, 67] width 618 height 105
click at [931, 21] on button "Close" at bounding box center [943, 30] width 24 height 24
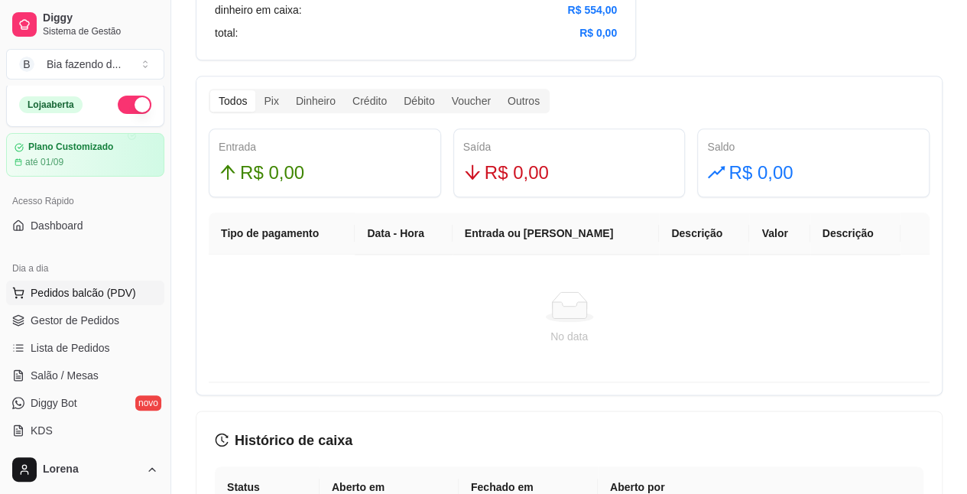
click at [104, 290] on span "Pedidos balcão (PDV)" at bounding box center [83, 292] width 105 height 15
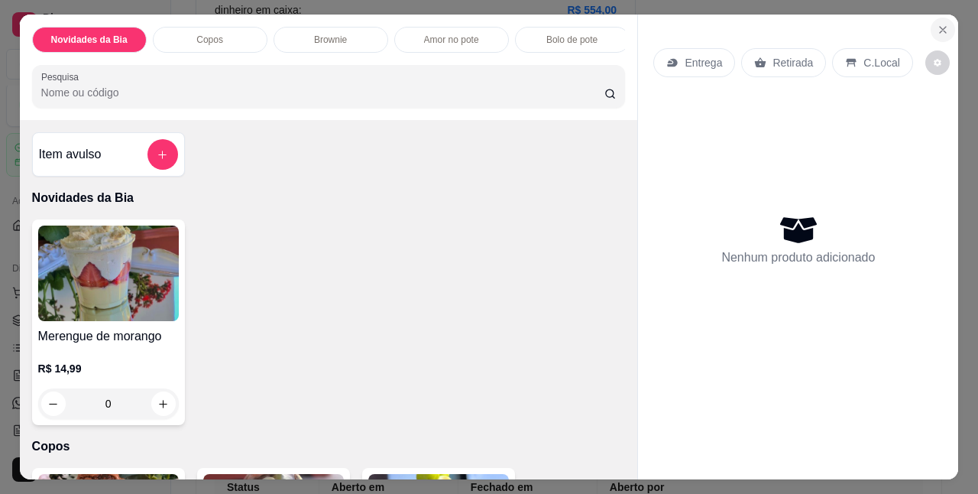
click at [942, 28] on icon "Close" at bounding box center [943, 30] width 12 height 12
drag, startPoint x: 942, startPoint y: 28, endPoint x: 903, endPoint y: 18, distance: 40.2
click at [937, 29] on icon "Close" at bounding box center [943, 30] width 12 height 12
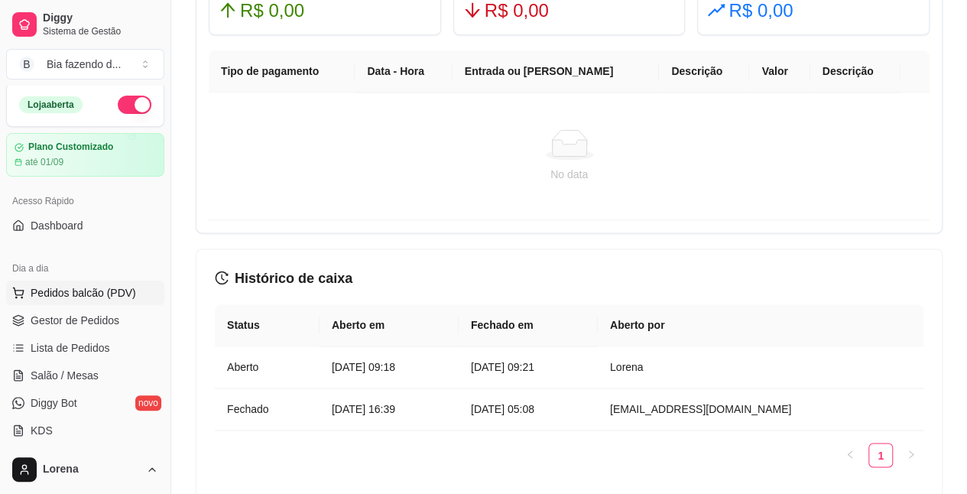
drag, startPoint x: 199, startPoint y: 264, endPoint x: 103, endPoint y: 292, distance: 99.6
click at [109, 318] on span "Gestor de Pedidos" at bounding box center [75, 320] width 89 height 15
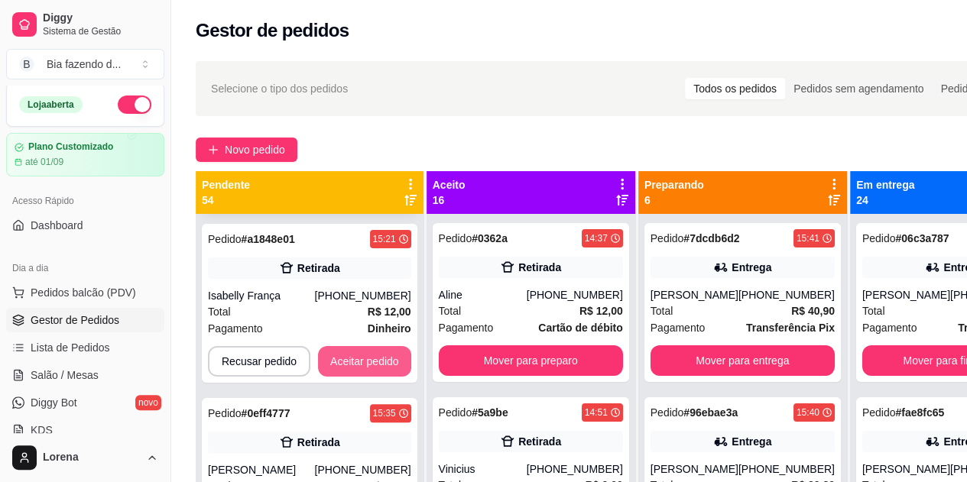
scroll to position [174, 0]
click at [358, 358] on button "Aceitar pedido" at bounding box center [364, 360] width 93 height 31
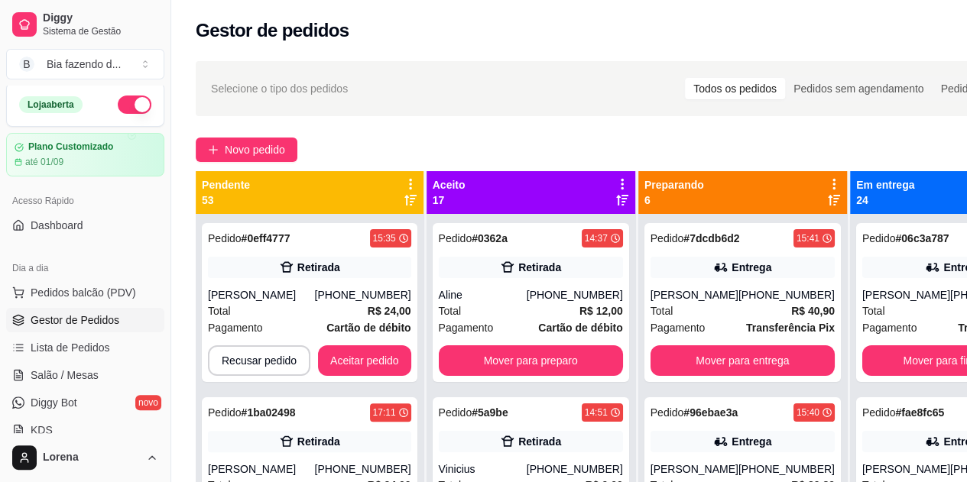
scroll to position [0, 0]
click at [358, 358] on button "Aceitar pedido" at bounding box center [364, 361] width 90 height 30
click at [358, 358] on button "Aceitar pedido" at bounding box center [364, 360] width 93 height 31
click at [358, 358] on button "Aceitar pedido" at bounding box center [364, 361] width 90 height 30
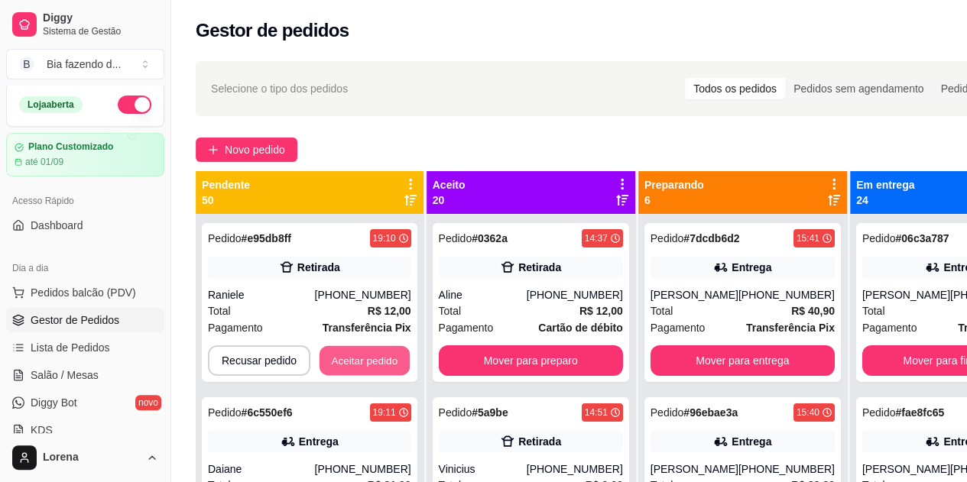
click at [358, 358] on button "Aceitar pedido" at bounding box center [364, 361] width 90 height 30
click at [358, 358] on button "Aceitar pedido" at bounding box center [364, 360] width 93 height 31
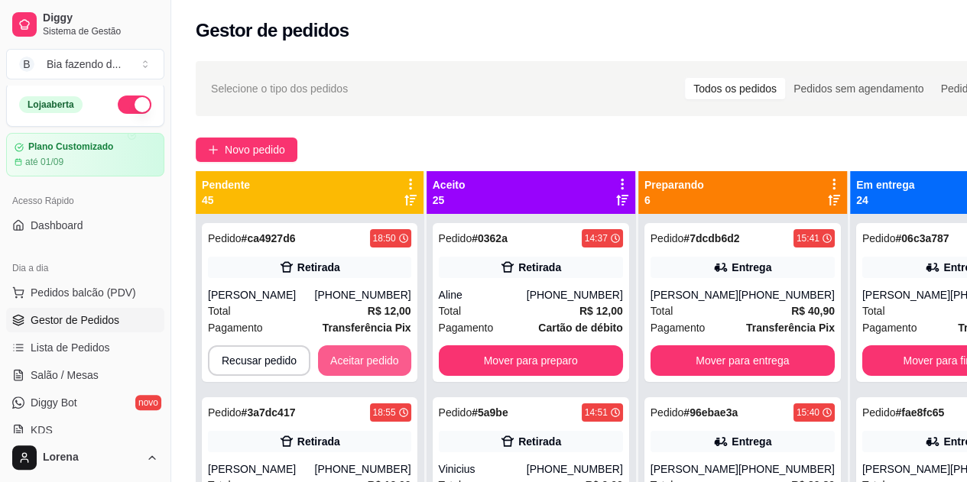
click at [358, 358] on button "Aceitar pedido" at bounding box center [364, 360] width 93 height 31
click at [358, 358] on button "Aceitar pedido" at bounding box center [364, 361] width 90 height 30
click at [78, 340] on span "Lista de Pedidos" at bounding box center [70, 347] width 79 height 15
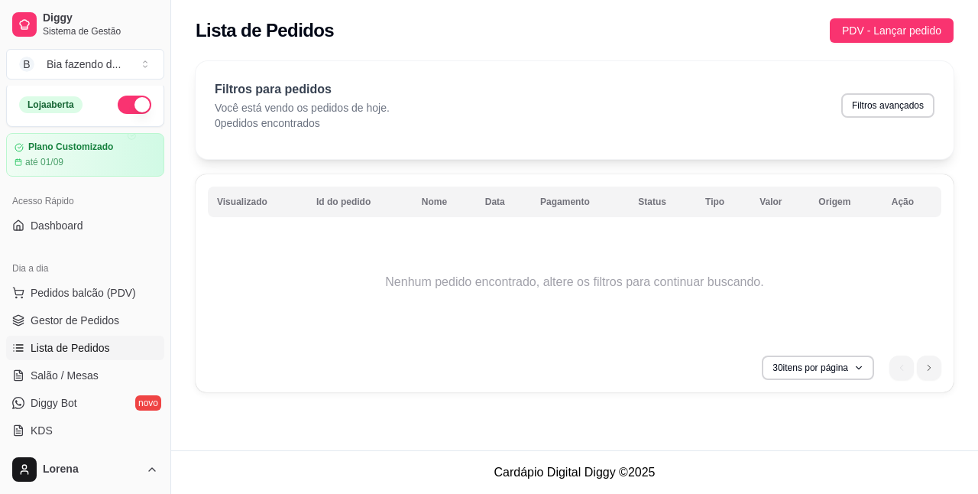
drag, startPoint x: 78, startPoint y: 339, endPoint x: 342, endPoint y: 227, distance: 286.6
click at [111, 326] on span "Gestor de Pedidos" at bounding box center [75, 320] width 89 height 15
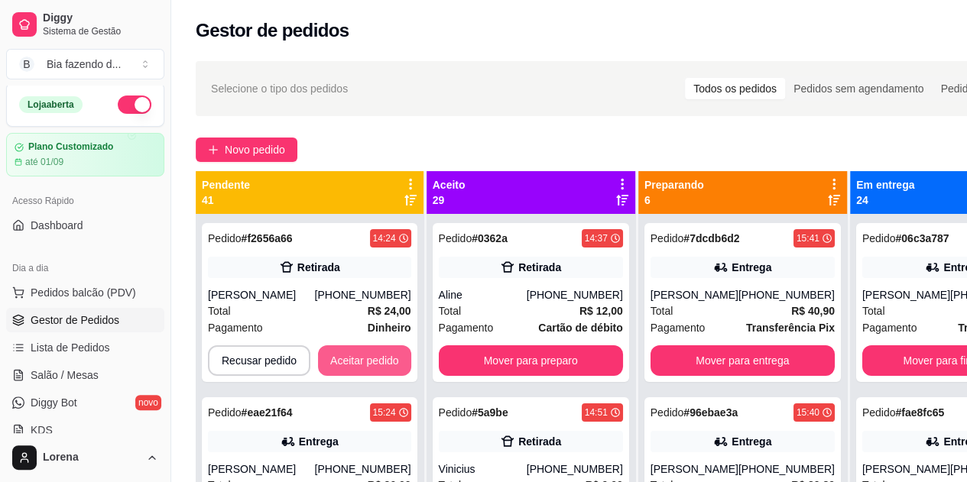
drag, startPoint x: 111, startPoint y: 326, endPoint x: 416, endPoint y: 342, distance: 305.3
click at [388, 365] on button "Aceitar pedido" at bounding box center [364, 360] width 93 height 31
click at [393, 365] on button "Aceitar pedido" at bounding box center [364, 360] width 93 height 31
drag, startPoint x: 393, startPoint y: 365, endPoint x: 413, endPoint y: 358, distance: 21.0
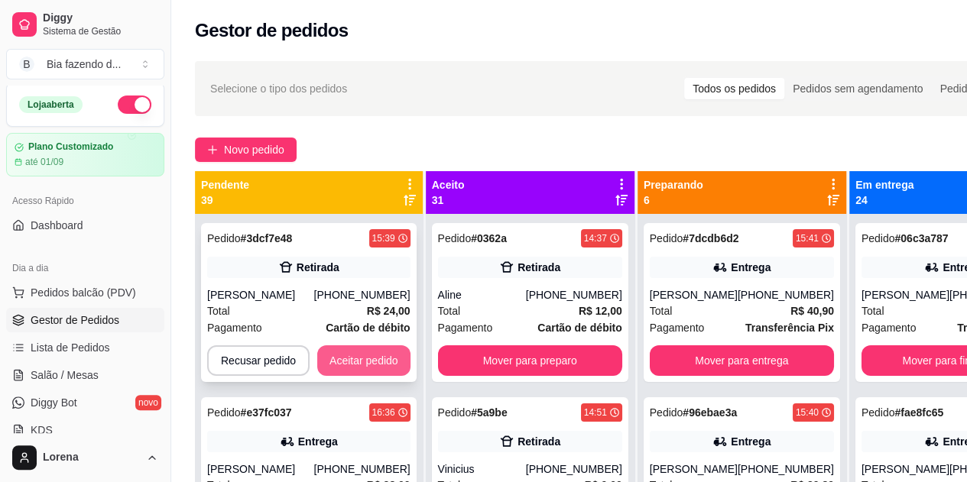
drag, startPoint x: 378, startPoint y: 365, endPoint x: 397, endPoint y: 352, distance: 24.2
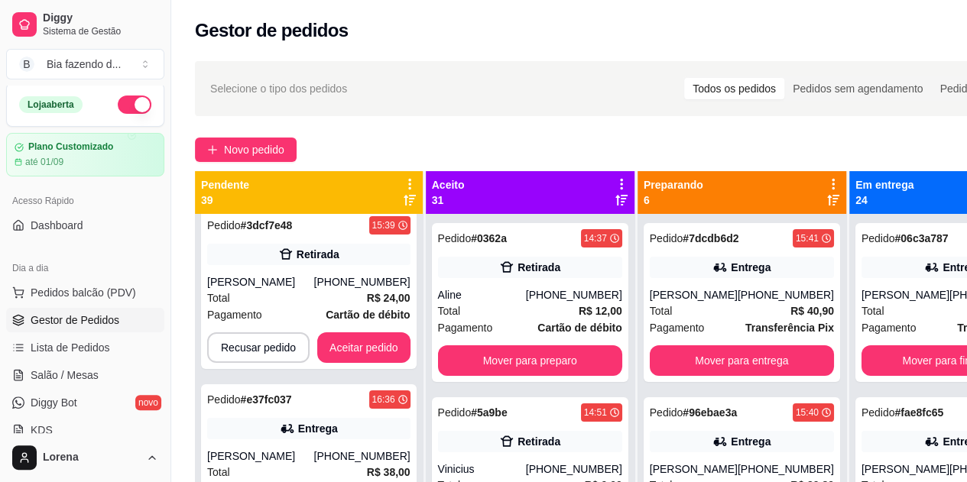
scroll to position [14, 0]
click at [382, 350] on button "Aceitar pedido" at bounding box center [363, 347] width 93 height 31
